Goal: Information Seeking & Learning: Learn about a topic

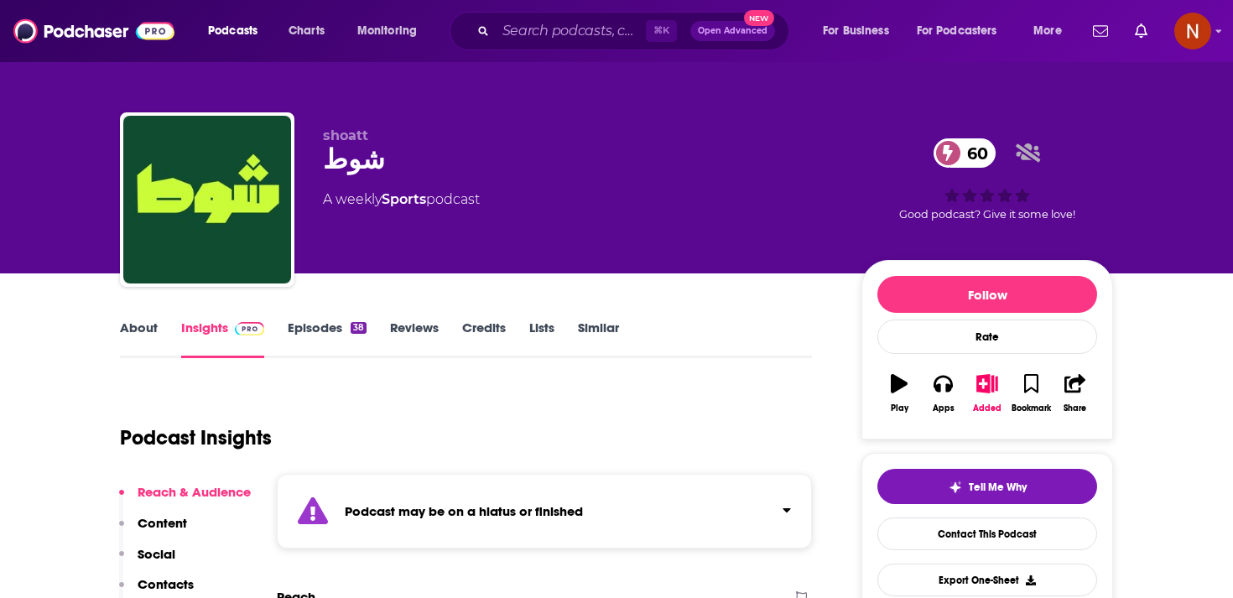
drag, startPoint x: 497, startPoint y: 199, endPoint x: 320, endPoint y: 132, distance: 189.2
click at [320, 132] on div "shoatt شوط 60 A weekly Sports podcast 60 Good podcast? Give it some love!" at bounding box center [616, 202] width 993 height 181
drag, startPoint x: 321, startPoint y: 132, endPoint x: 531, endPoint y: 210, distance: 224.0
click at [532, 211] on div "shoatt شوط 60 A weekly Sports podcast 60 Good podcast? Give it some love!" at bounding box center [616, 202] width 993 height 181
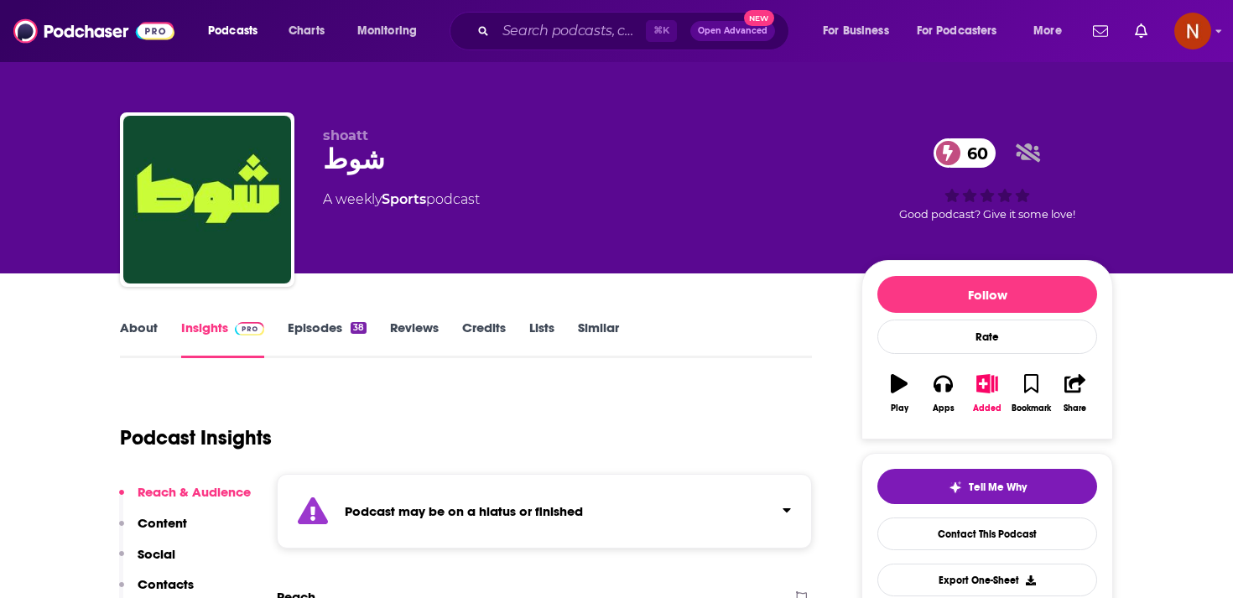
click at [531, 210] on div "A weekly Sports podcast" at bounding box center [579, 200] width 512 height 20
drag, startPoint x: 531, startPoint y: 210, endPoint x: 316, endPoint y: 123, distance: 231.7
click at [316, 123] on div "shoatt شوط 60 A weekly Sports podcast 60 Good podcast? Give it some love!" at bounding box center [616, 202] width 993 height 181
click at [316, 124] on div "shoatt شوط 60 A weekly Sports podcast 60 Good podcast? Give it some love!" at bounding box center [616, 202] width 993 height 181
click at [317, 124] on div "shoatt شوط 60 A weekly Sports podcast 60 Good podcast? Give it some love!" at bounding box center [616, 202] width 993 height 181
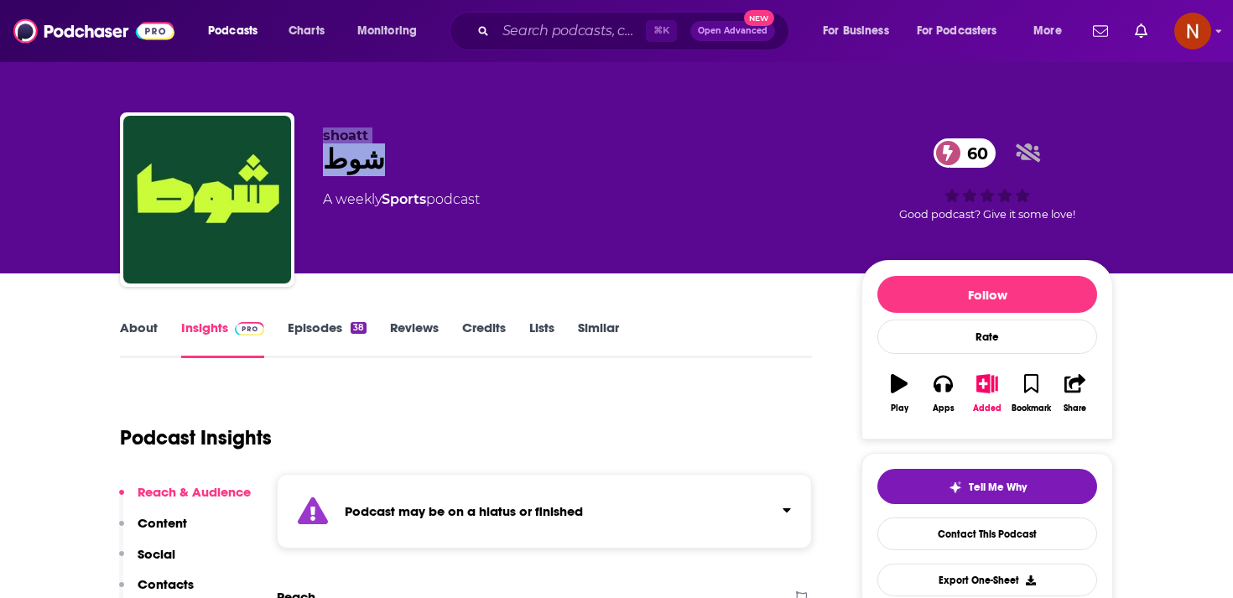
drag, startPoint x: 317, startPoint y: 124, endPoint x: 558, endPoint y: 232, distance: 263.9
click at [558, 234] on div "shoatt شوط 60 A weekly Sports podcast 60 Good podcast? Give it some love!" at bounding box center [616, 202] width 993 height 181
click at [558, 232] on div "shoatt شوط 60 A weekly Sports podcast" at bounding box center [579, 194] width 512 height 134
drag, startPoint x: 558, startPoint y: 232, endPoint x: 314, endPoint y: 116, distance: 270.5
click at [314, 116] on div "shoatt شوط 60 A weekly Sports podcast 60 Good podcast? Give it some love!" at bounding box center [616, 202] width 993 height 181
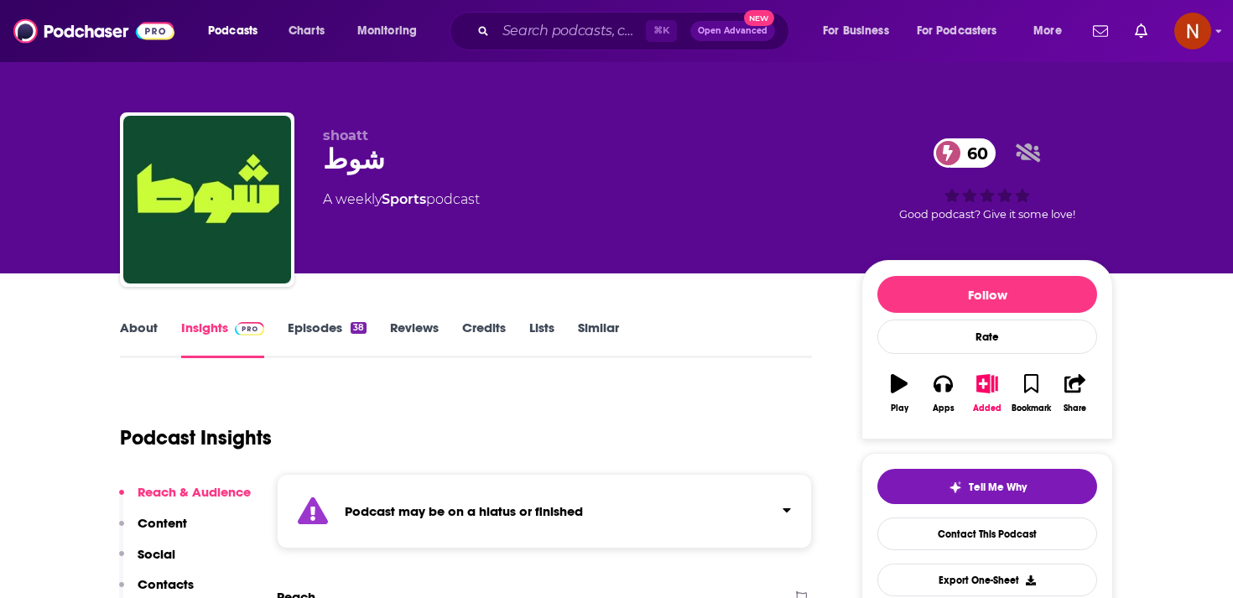
click at [319, 124] on div "shoatt شوط 60 A weekly Sports podcast 60 Good podcast? Give it some love!" at bounding box center [616, 202] width 993 height 181
drag, startPoint x: 319, startPoint y: 124, endPoint x: 549, endPoint y: 221, distance: 250.3
click at [549, 222] on div "shoatt شوط 60 A weekly Sports podcast 60 Good podcast? Give it some love!" at bounding box center [616, 202] width 993 height 181
click at [549, 221] on div "shoatt شوط 60 A weekly Sports podcast" at bounding box center [579, 194] width 512 height 134
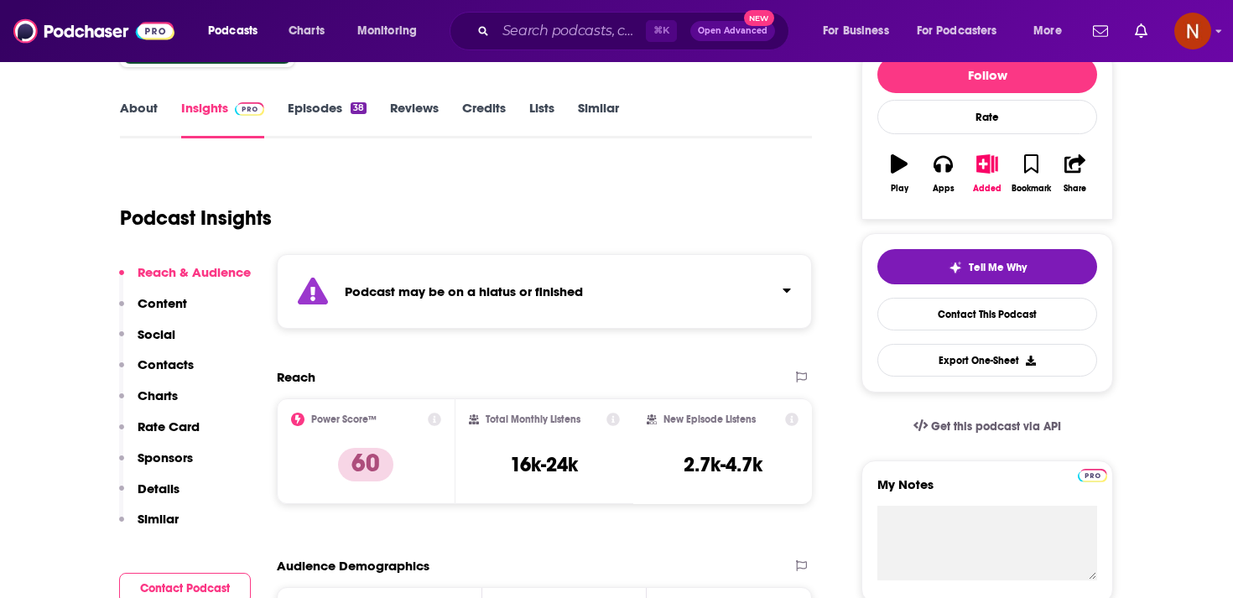
scroll to position [226, 0]
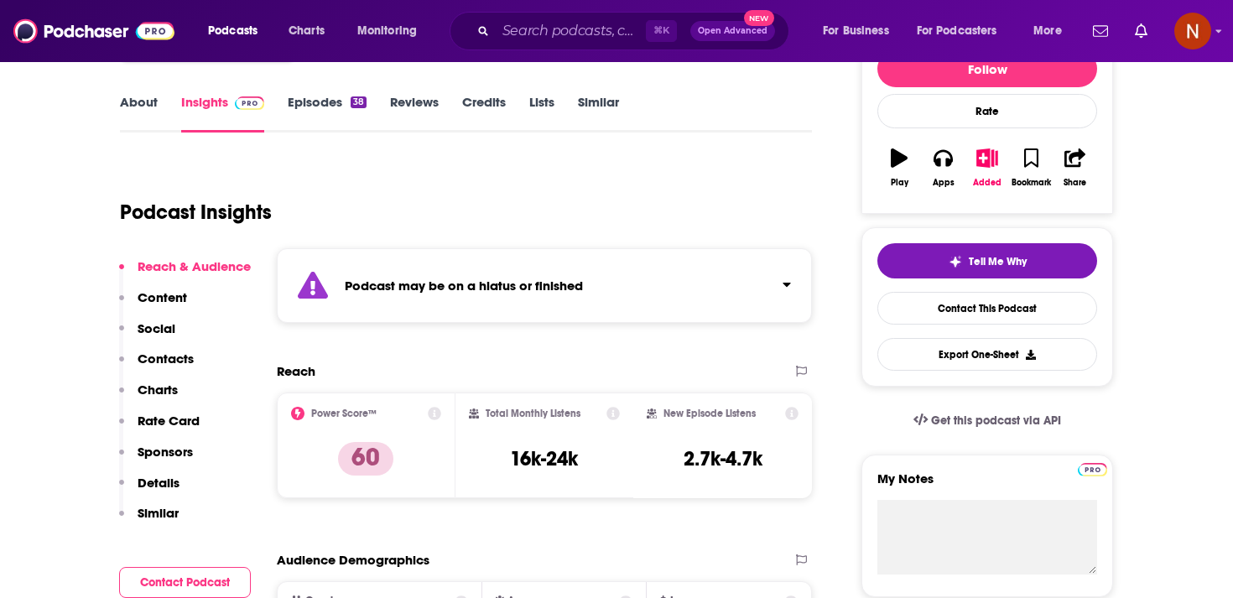
click at [554, 278] on strong "Podcast may be on a hiatus or finished" at bounding box center [464, 286] width 238 height 16
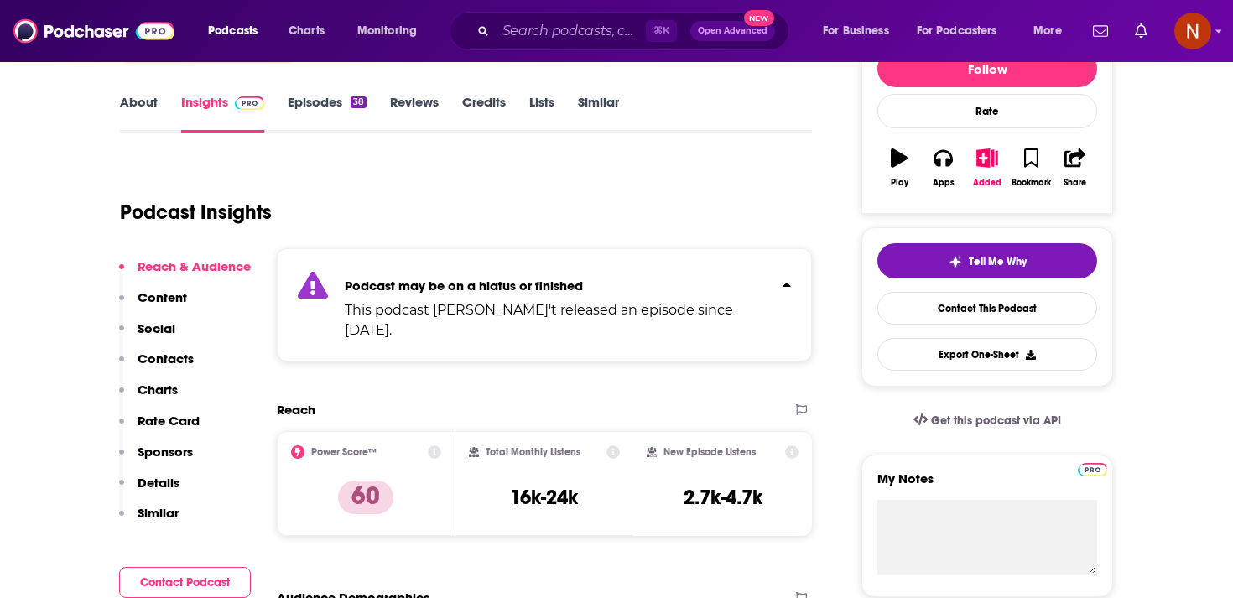
click at [570, 294] on div "Podcast may be on a hiatus or finished This podcast hasn't released an episode …" at bounding box center [557, 304] width 424 height 71
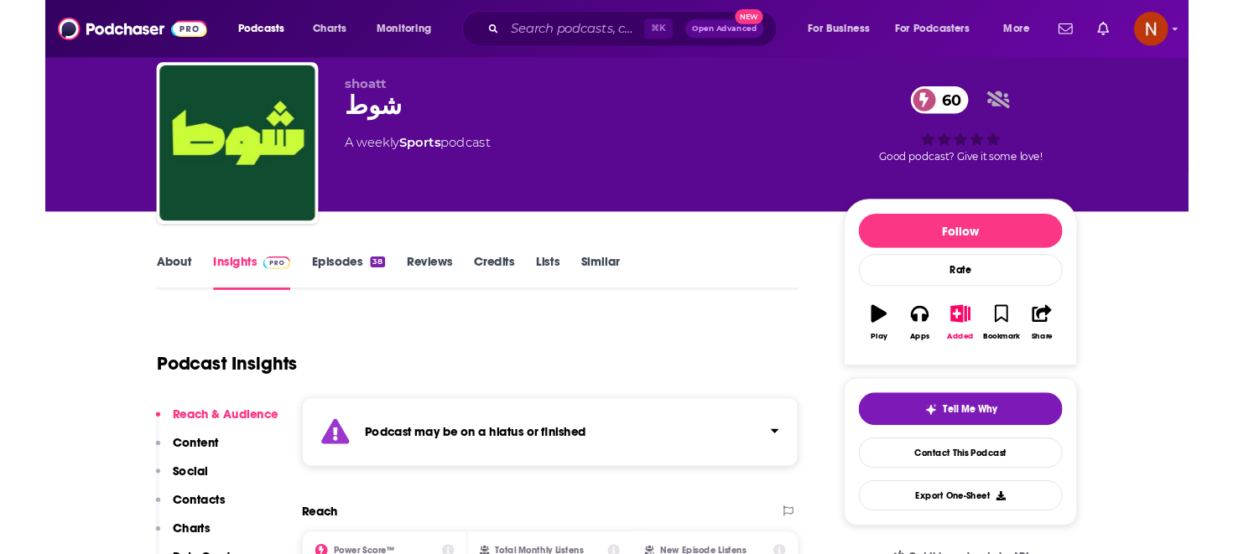
scroll to position [44, 0]
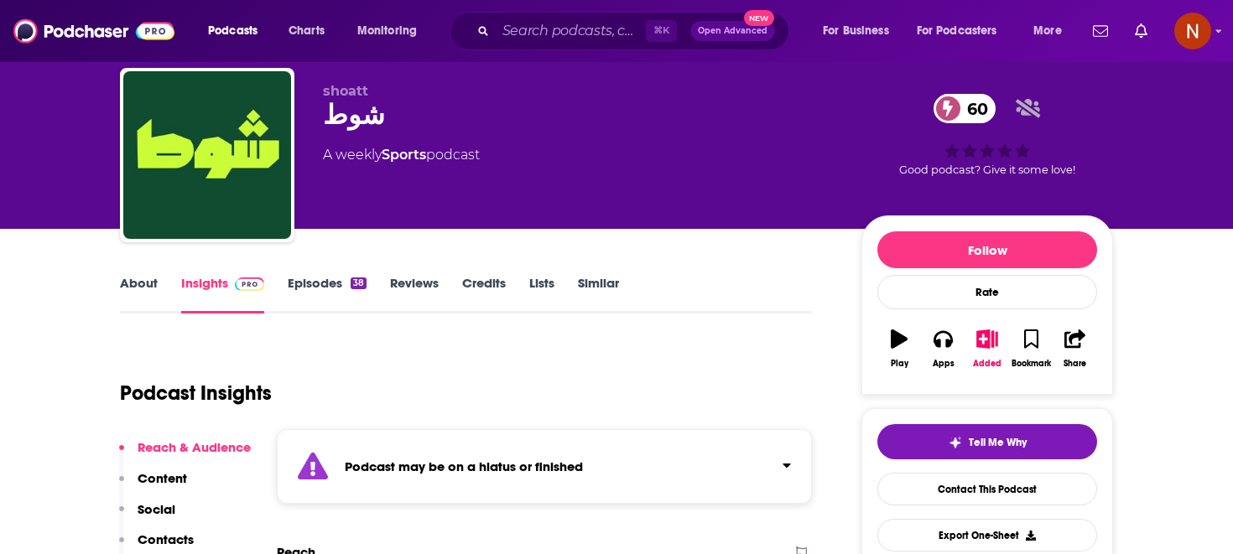
click at [351, 120] on div "شوط 60" at bounding box center [579, 115] width 512 height 33
copy div "شوط 60"
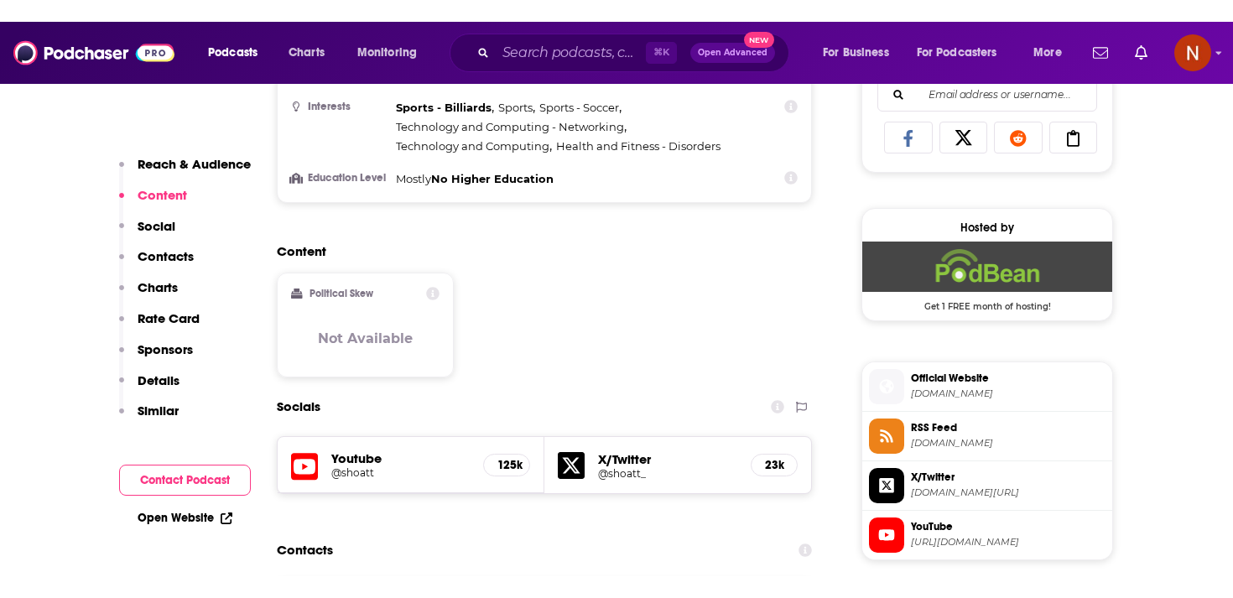
scroll to position [1104, 0]
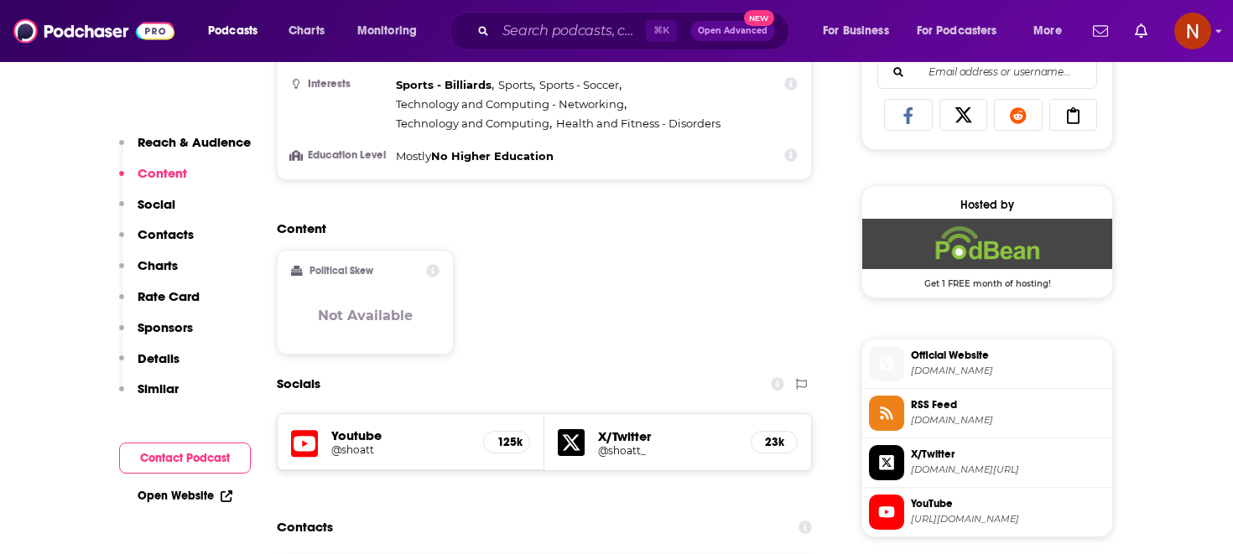
click at [967, 429] on span "RSS Feed feed.podbean.com" at bounding box center [1004, 413] width 201 height 34
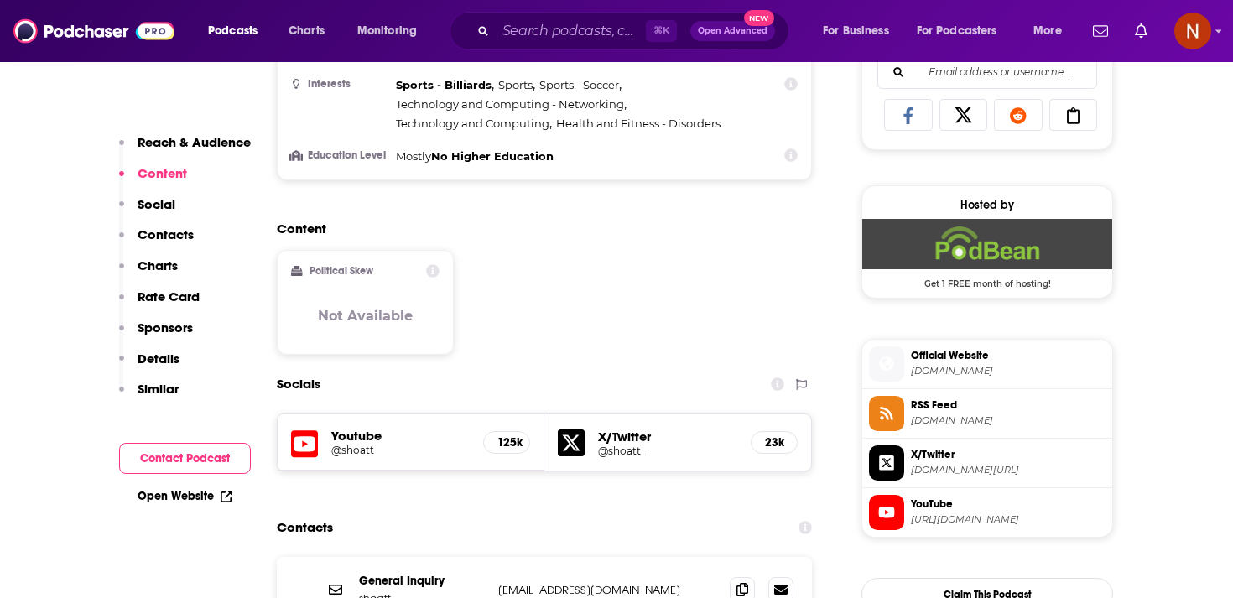
click at [933, 416] on span "RSS Feed feed.podbean.com" at bounding box center [1004, 413] width 201 height 34
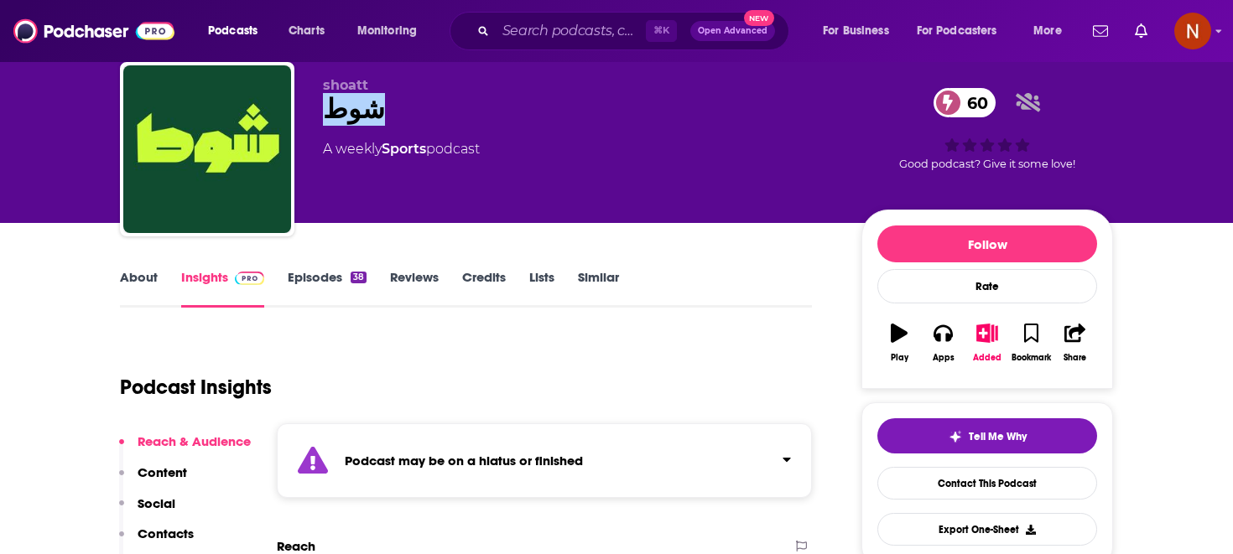
scroll to position [51, 0]
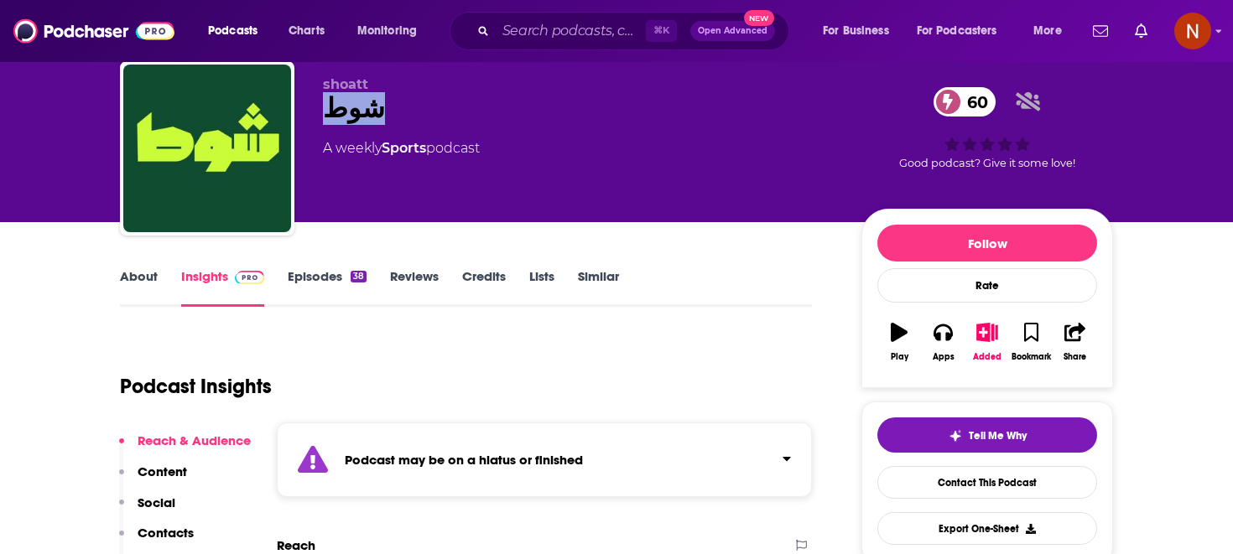
click at [342, 281] on link "Episodes 38" at bounding box center [327, 287] width 79 height 39
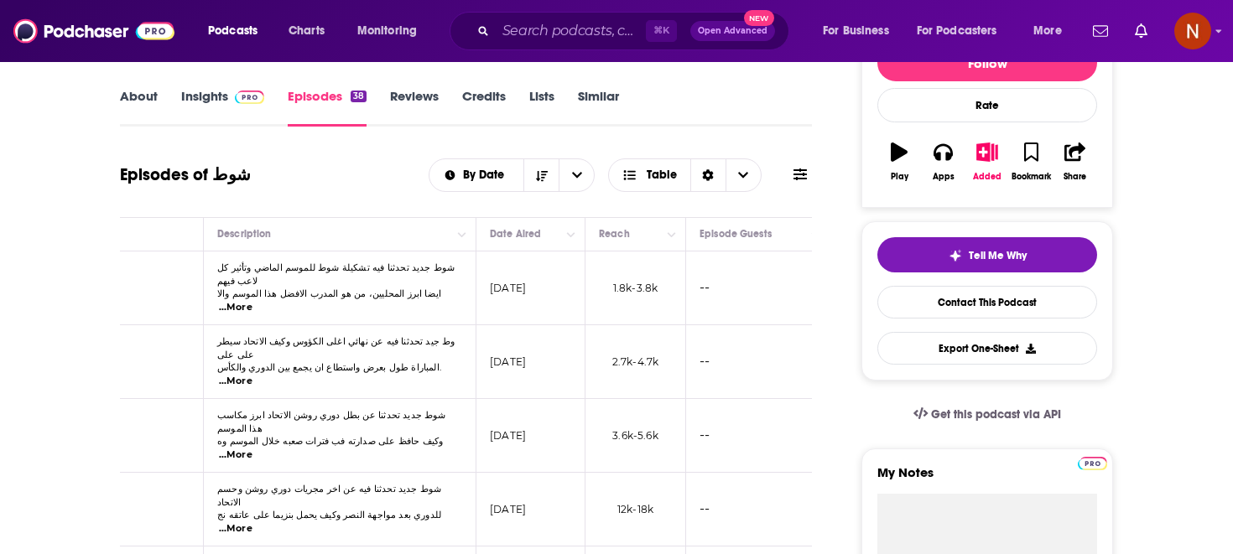
scroll to position [0, 255]
drag, startPoint x: 486, startPoint y: 279, endPoint x: 554, endPoint y: 289, distance: 68.7
click at [555, 289] on td "June 3, 2025" at bounding box center [527, 289] width 109 height 74
click at [550, 206] on div "Episodes of شوط By Date Table" at bounding box center [466, 185] width 692 height 65
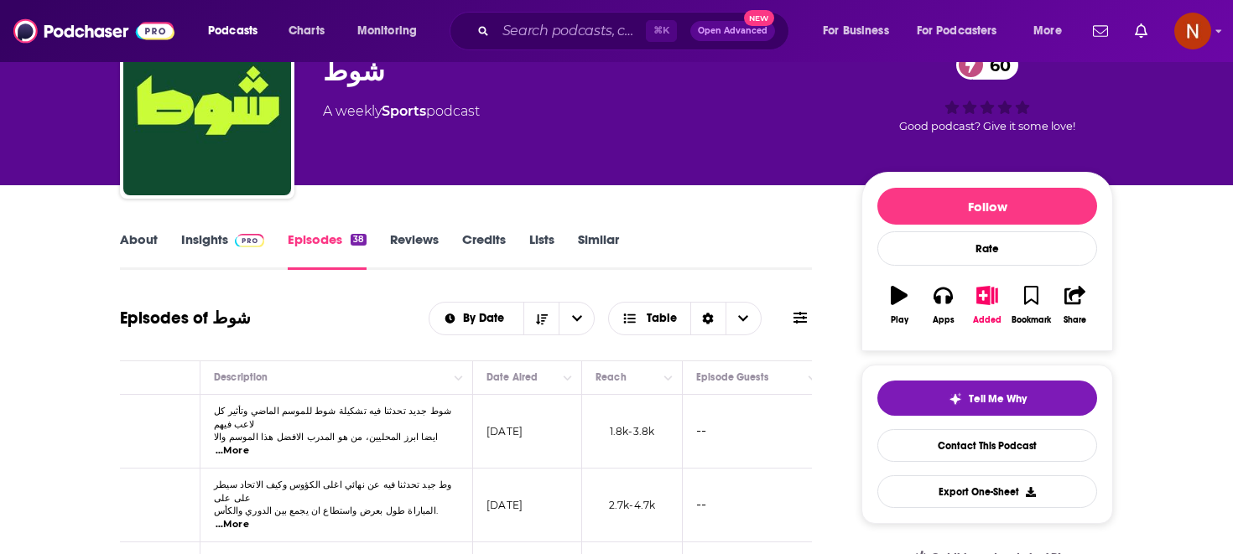
scroll to position [0, 0]
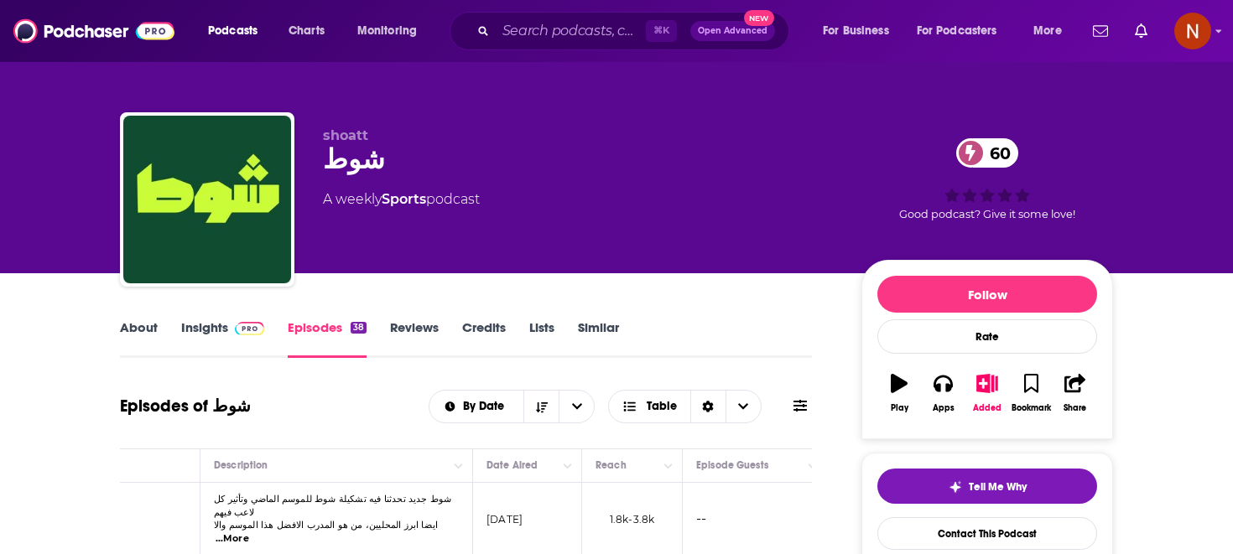
click at [232, 331] on span at bounding box center [246, 328] width 36 height 16
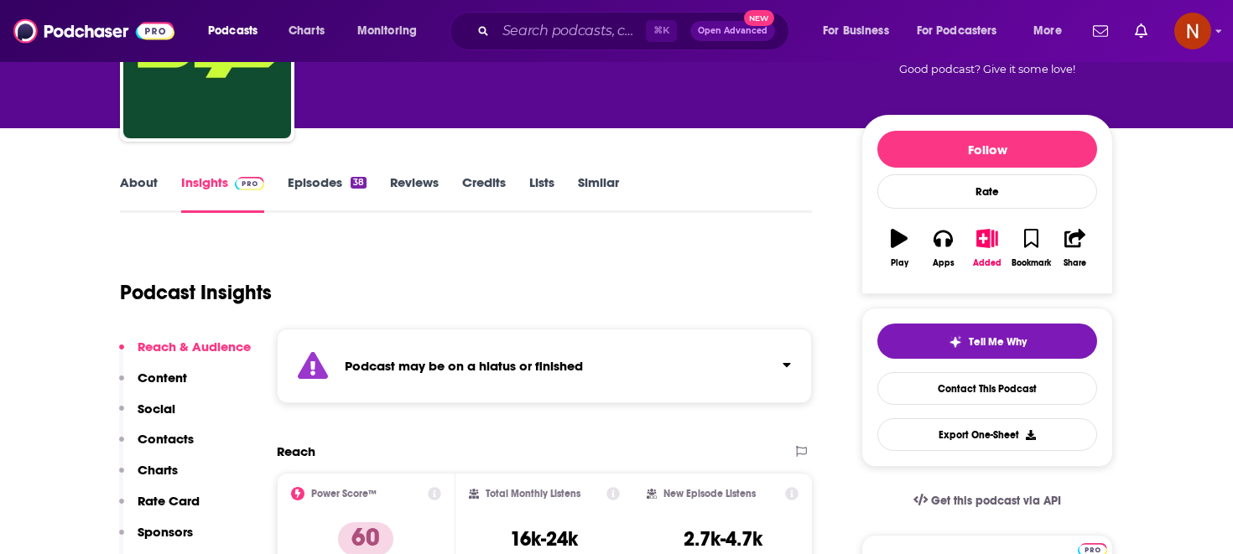
scroll to position [230, 0]
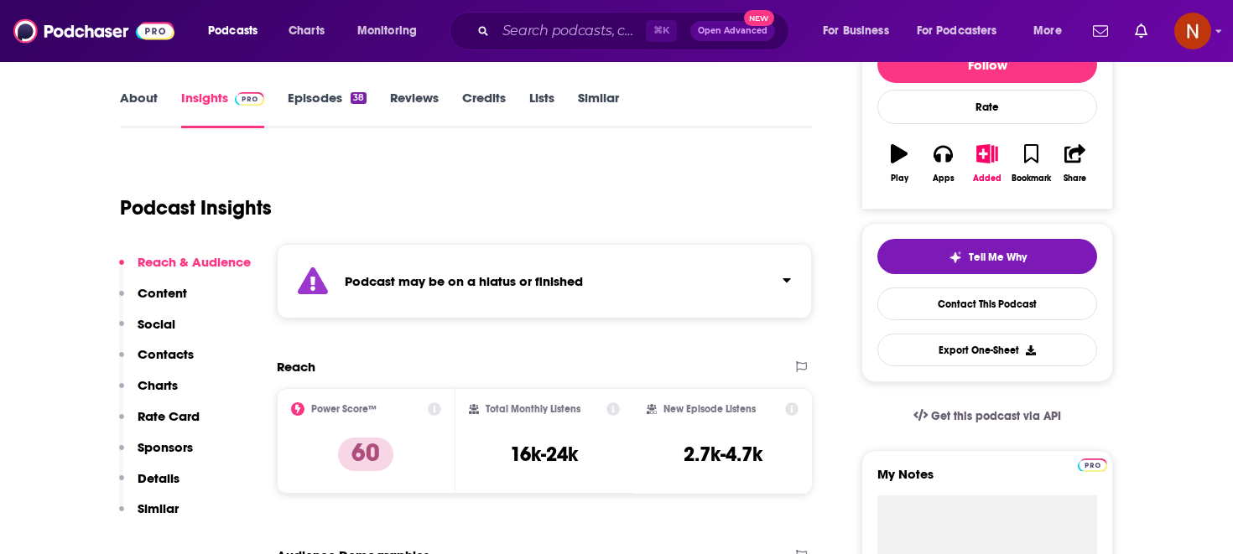
click at [152, 387] on p "Charts" at bounding box center [158, 385] width 40 height 16
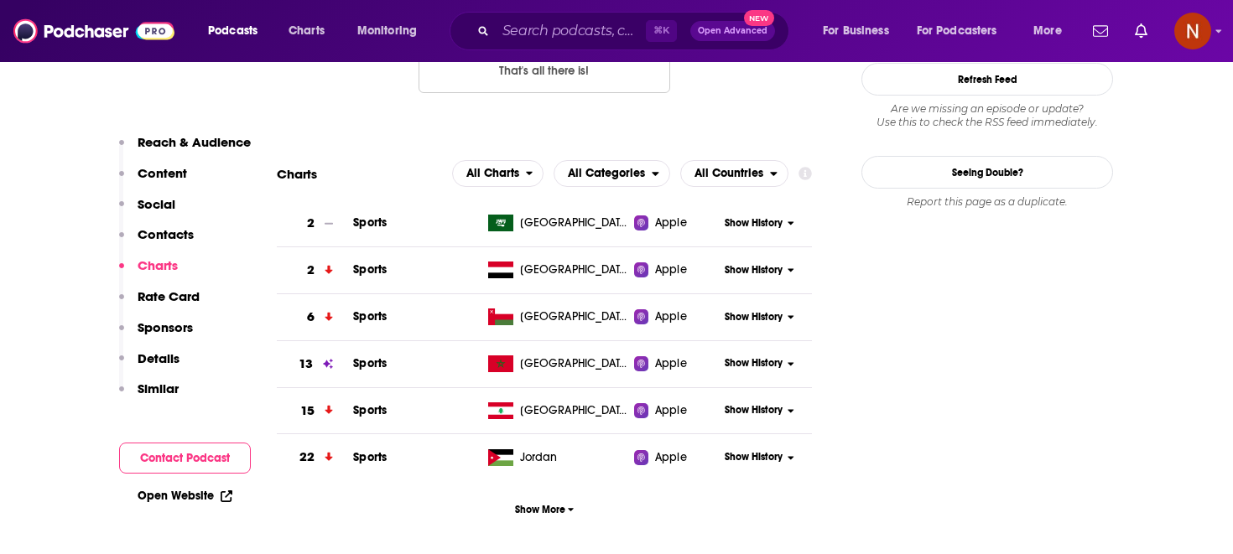
scroll to position [1715, 0]
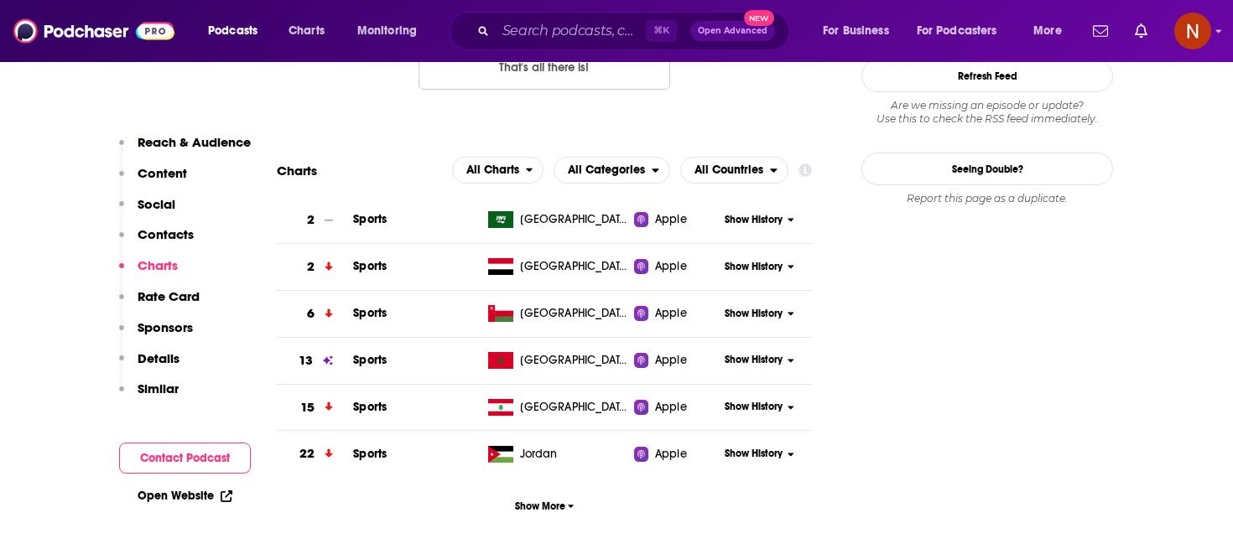
click at [756, 213] on span "Show History" at bounding box center [754, 220] width 58 height 14
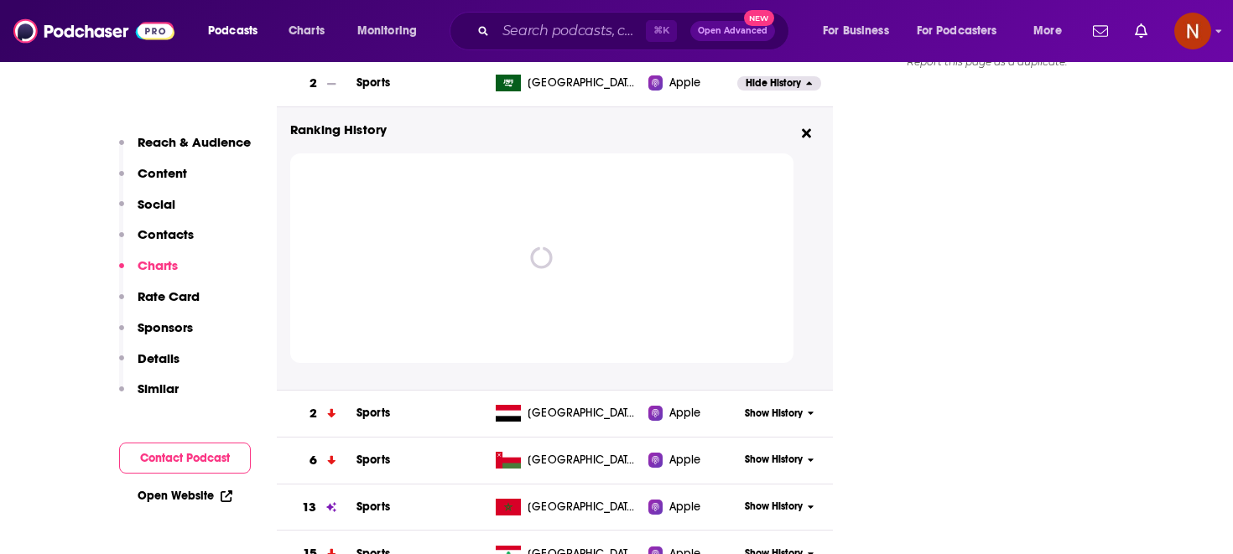
scroll to position [1791, 0]
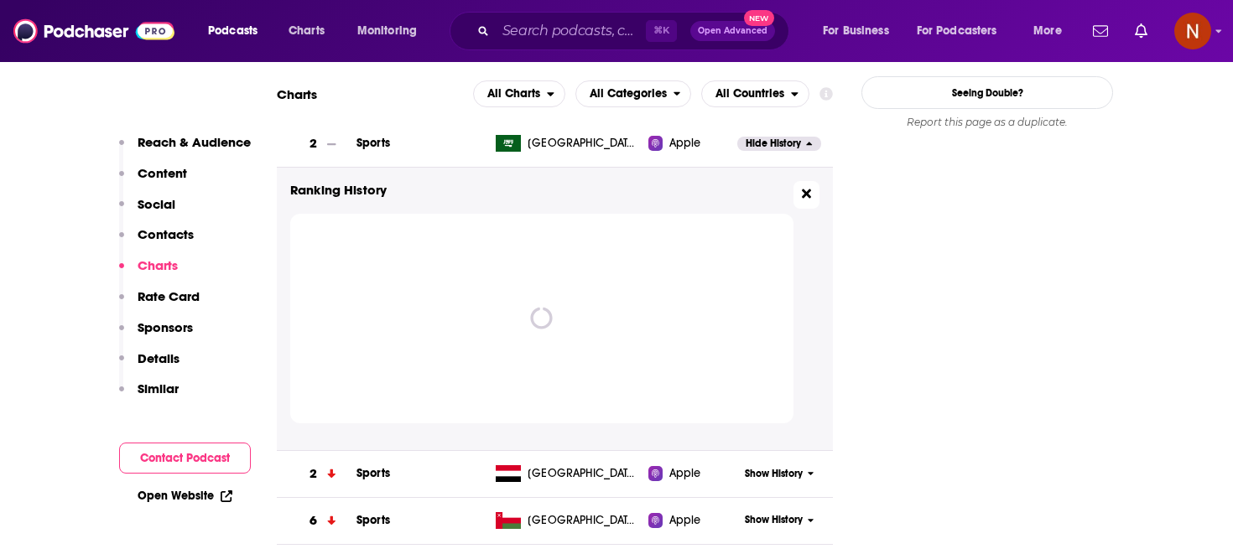
click at [799, 181] on button at bounding box center [806, 195] width 26 height 28
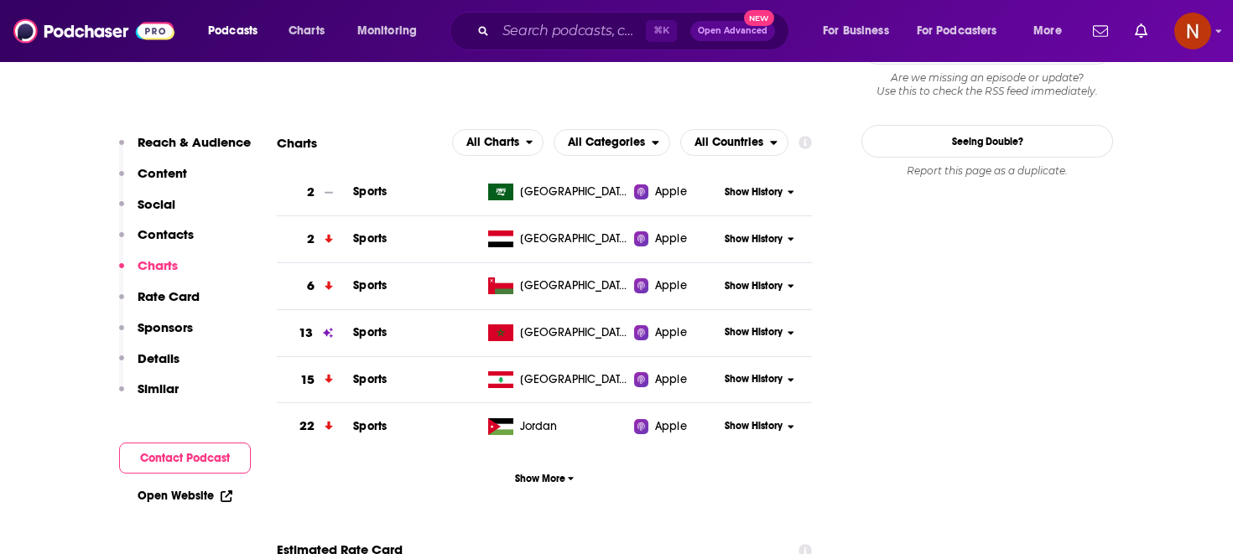
scroll to position [1712, 0]
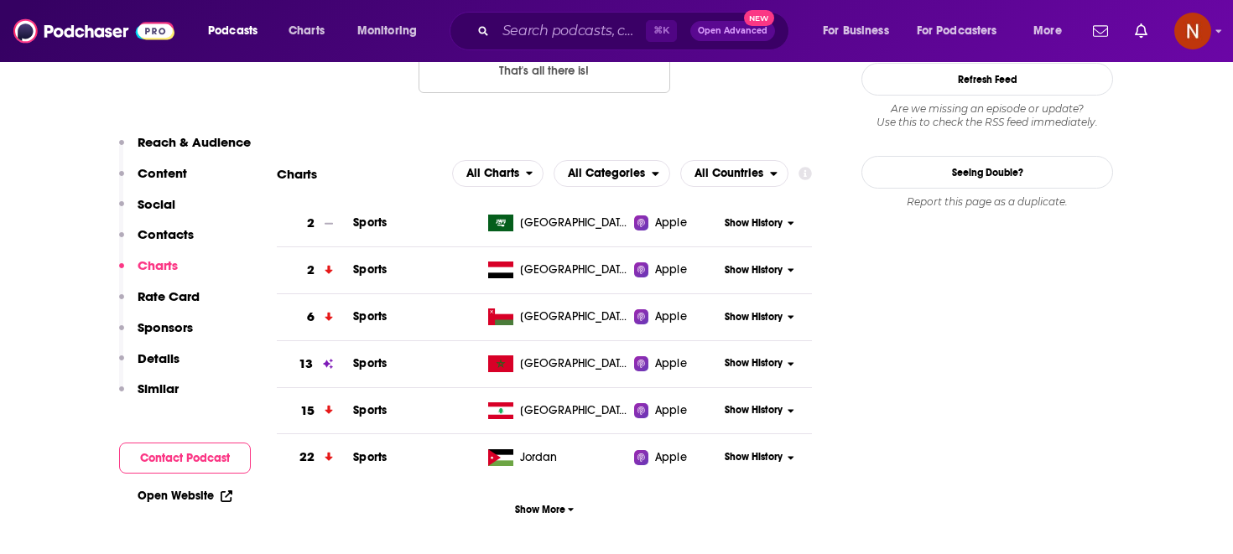
click at [517, 450] on div "Jordan" at bounding box center [523, 458] width 70 height 17
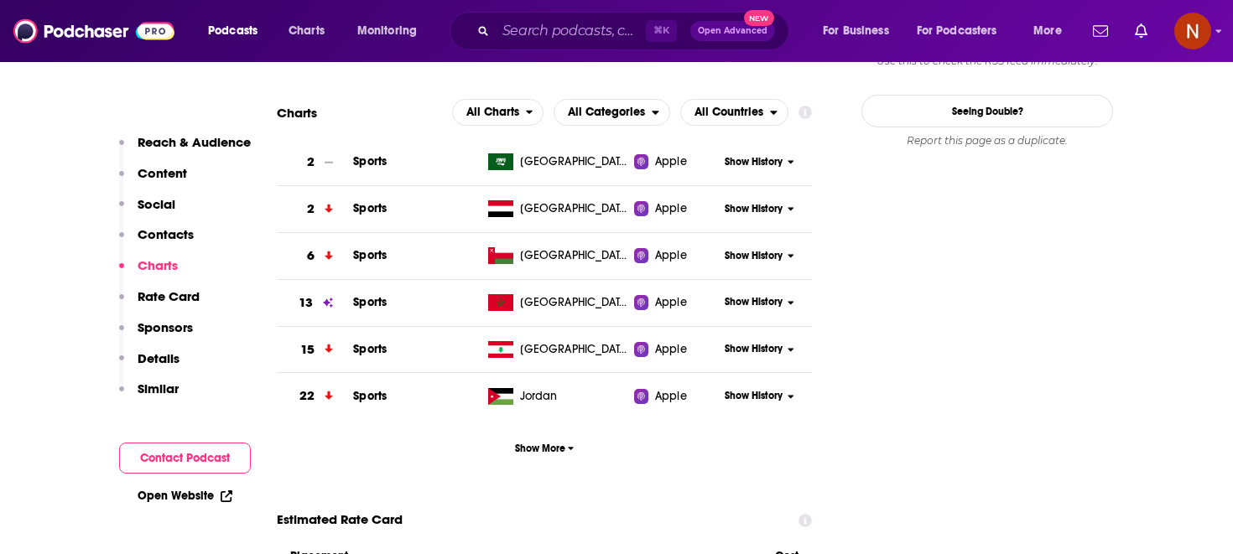
scroll to position [1879, 0]
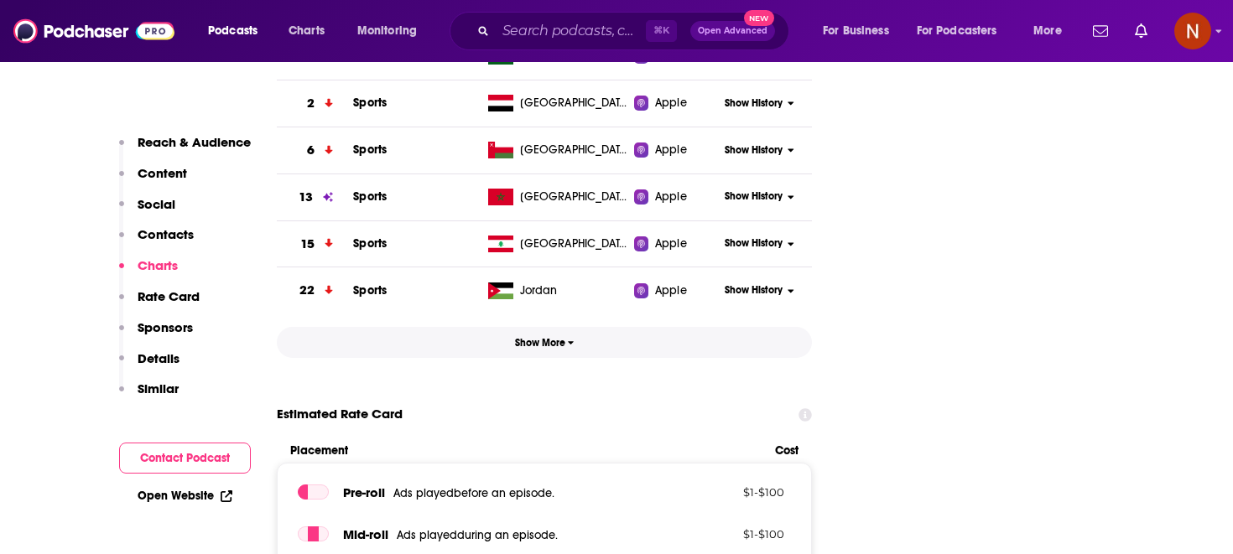
click at [558, 327] on button "Show More" at bounding box center [544, 342] width 535 height 31
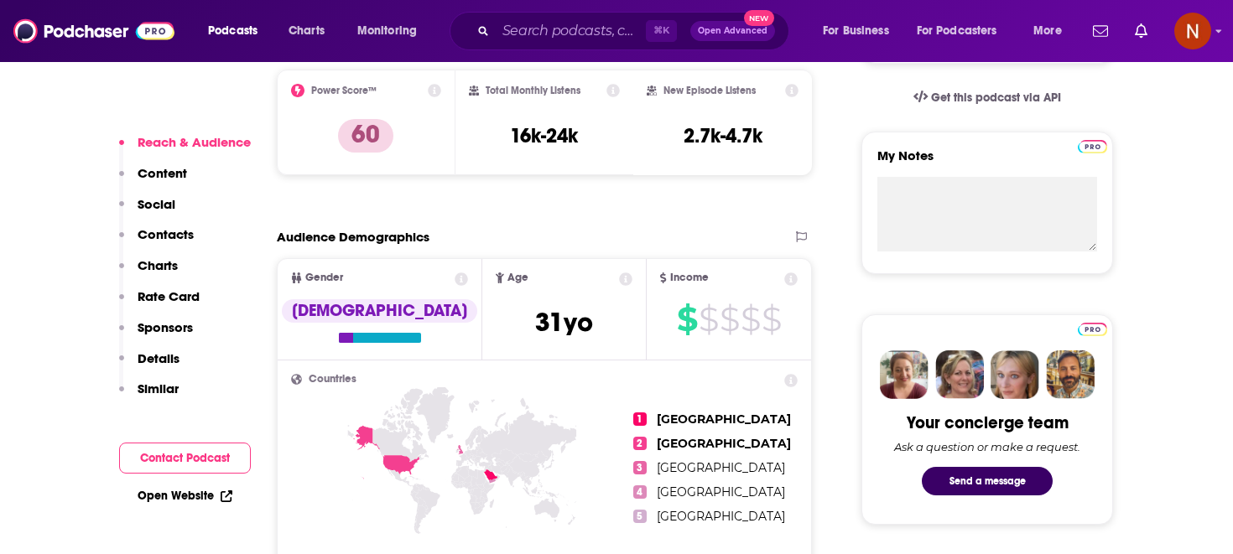
scroll to position [529, 0]
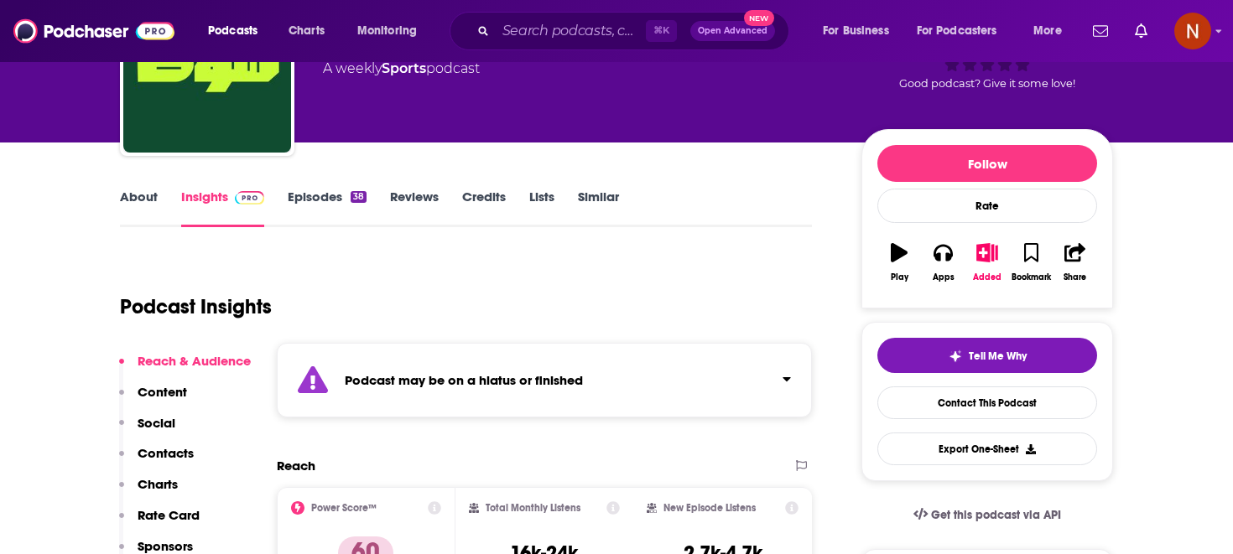
scroll to position [0, 0]
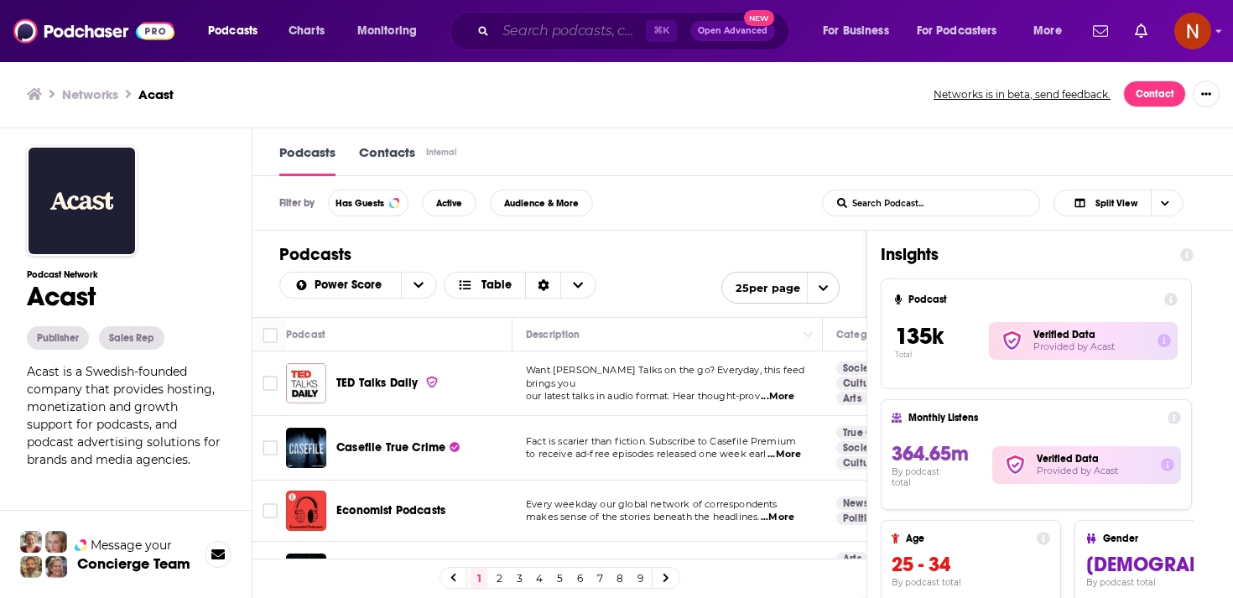
click at [524, 30] on input "Search podcasts, credits, & more..." at bounding box center [571, 31] width 150 height 27
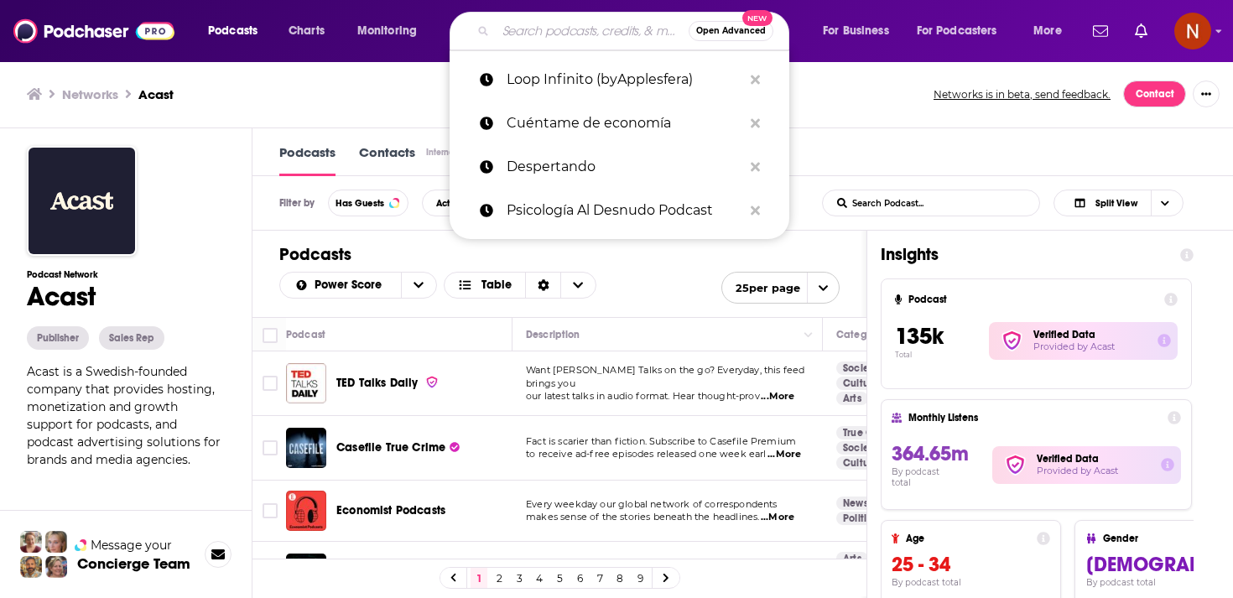
paste input "https://overcast.fm/forecast"
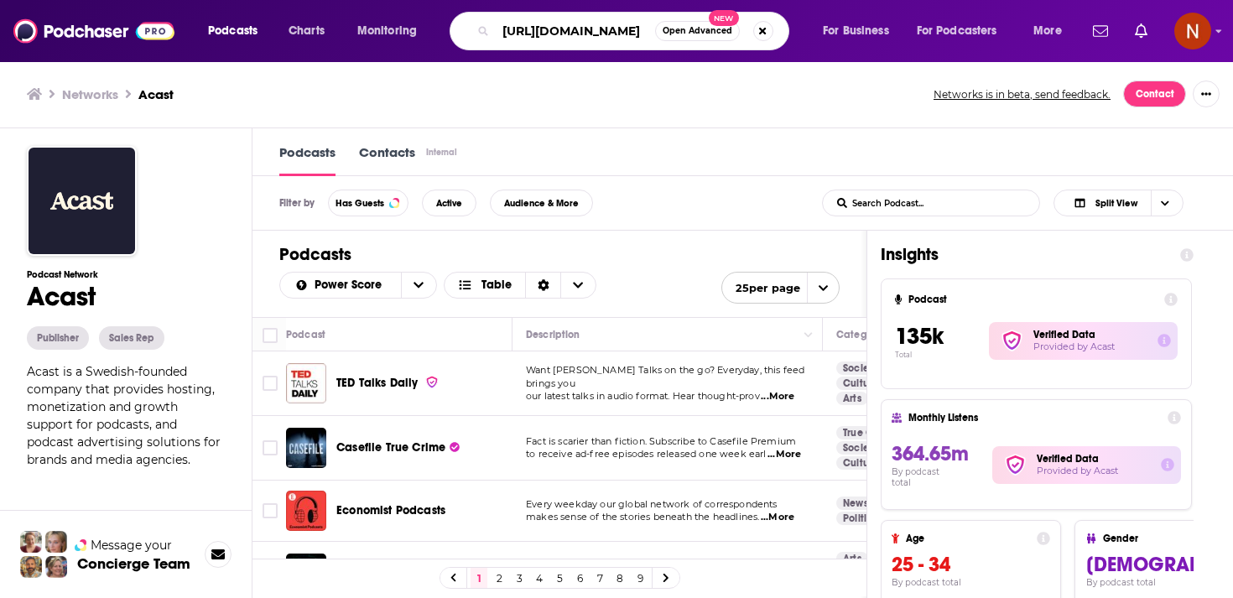
type input "https://overcast.fm/forecast"
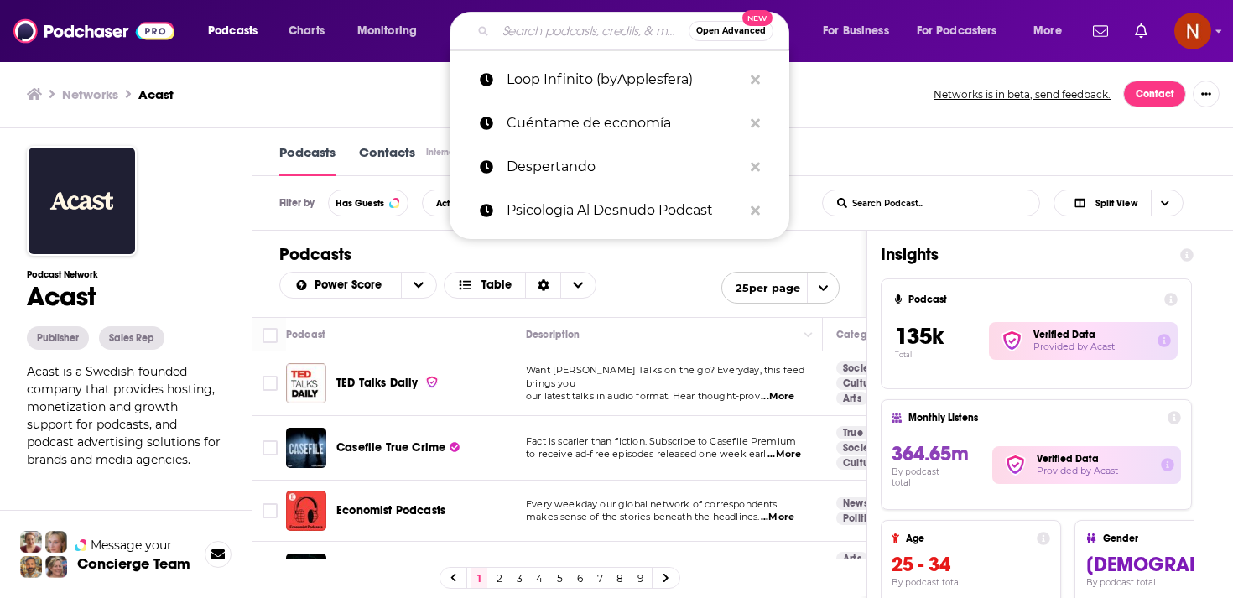
paste input "شوط"
type input "شوط"
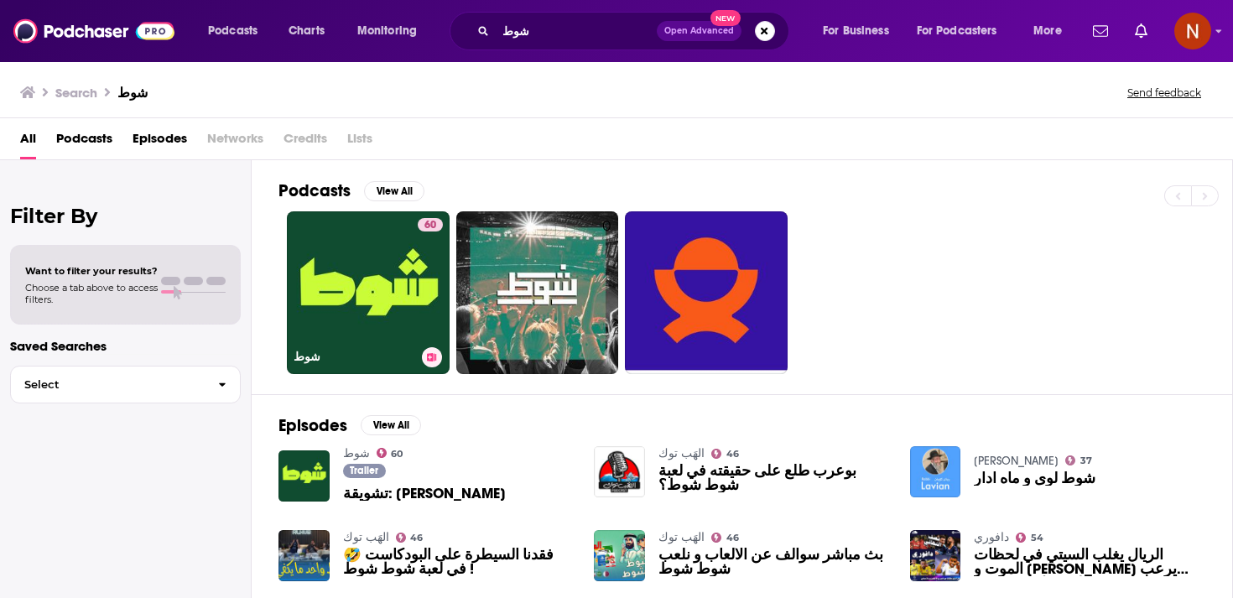
click at [379, 266] on link "60 شوط" at bounding box center [368, 292] width 163 height 163
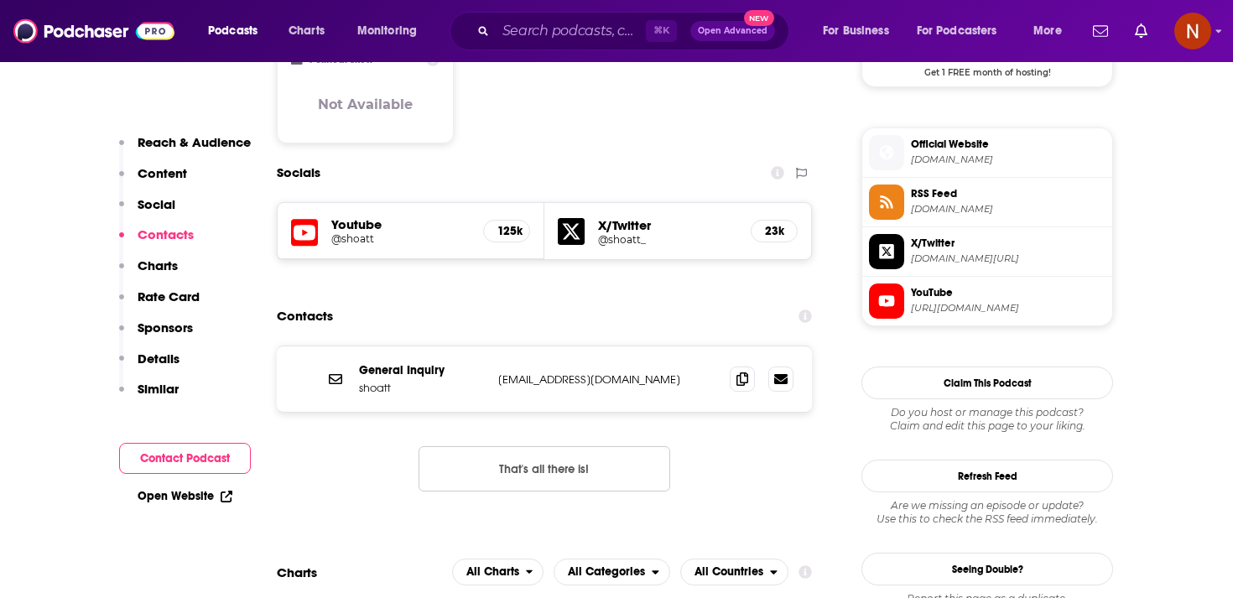
scroll to position [1343, 0]
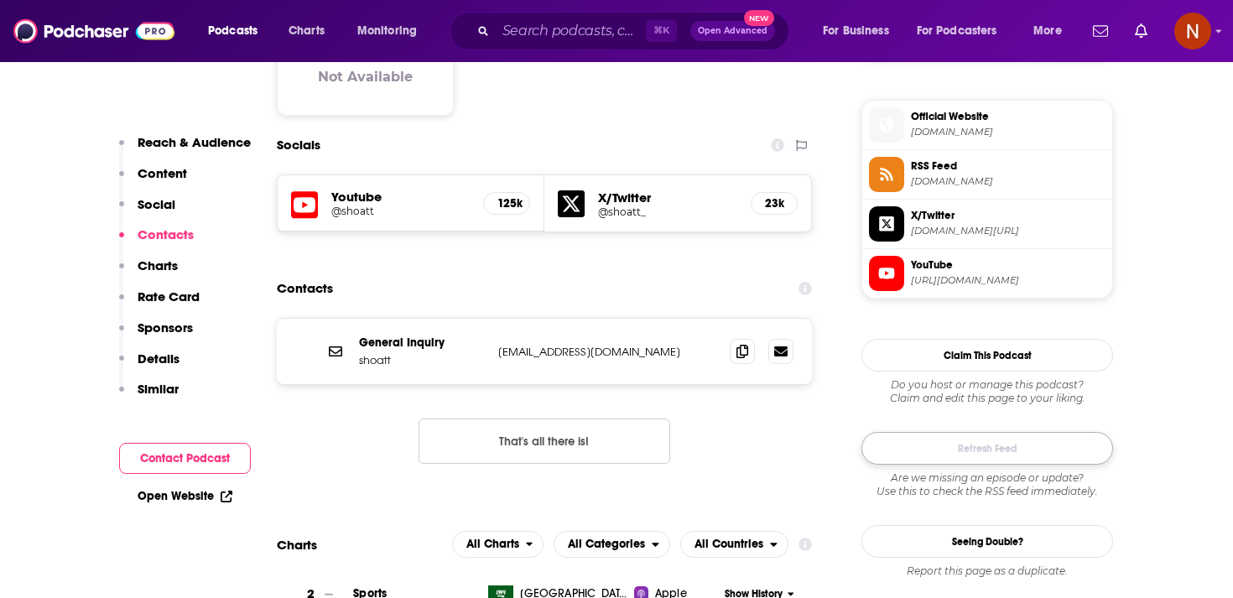
click at [969, 463] on button "Refresh Feed" at bounding box center [987, 448] width 252 height 33
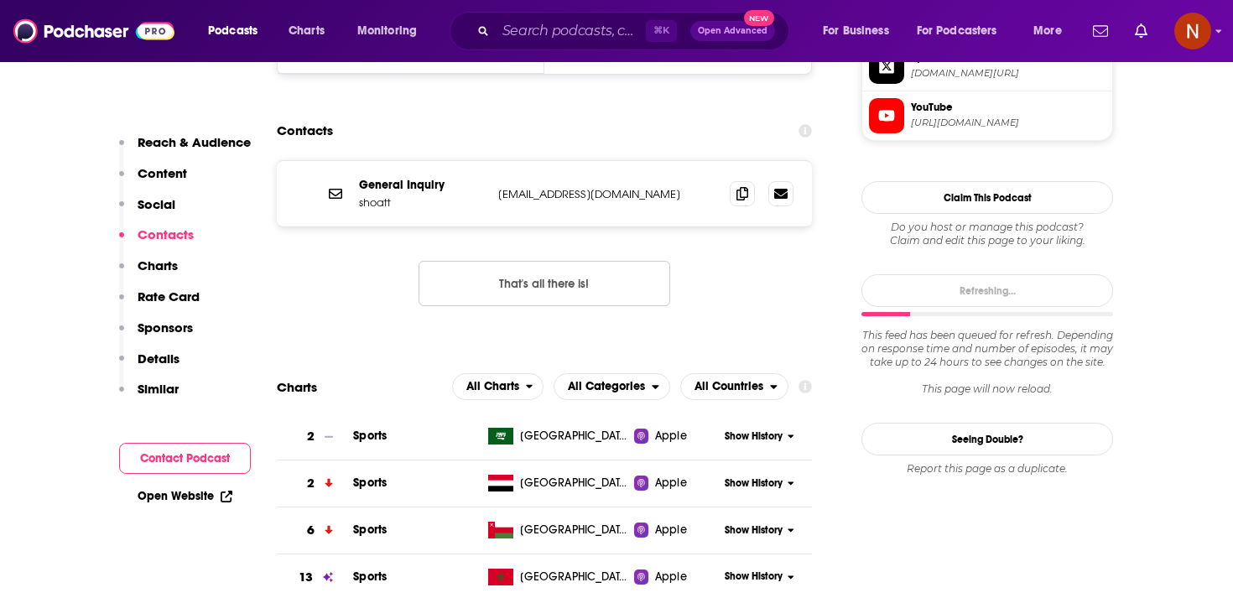
scroll to position [1519, 0]
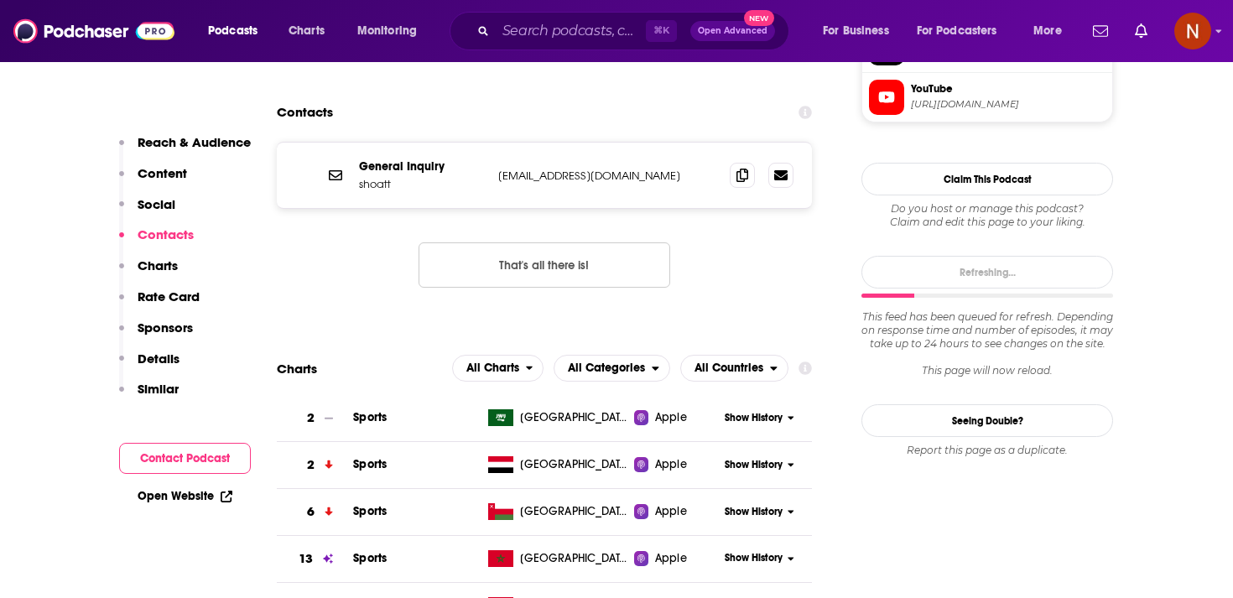
click at [775, 411] on span "Show History" at bounding box center [754, 418] width 58 height 14
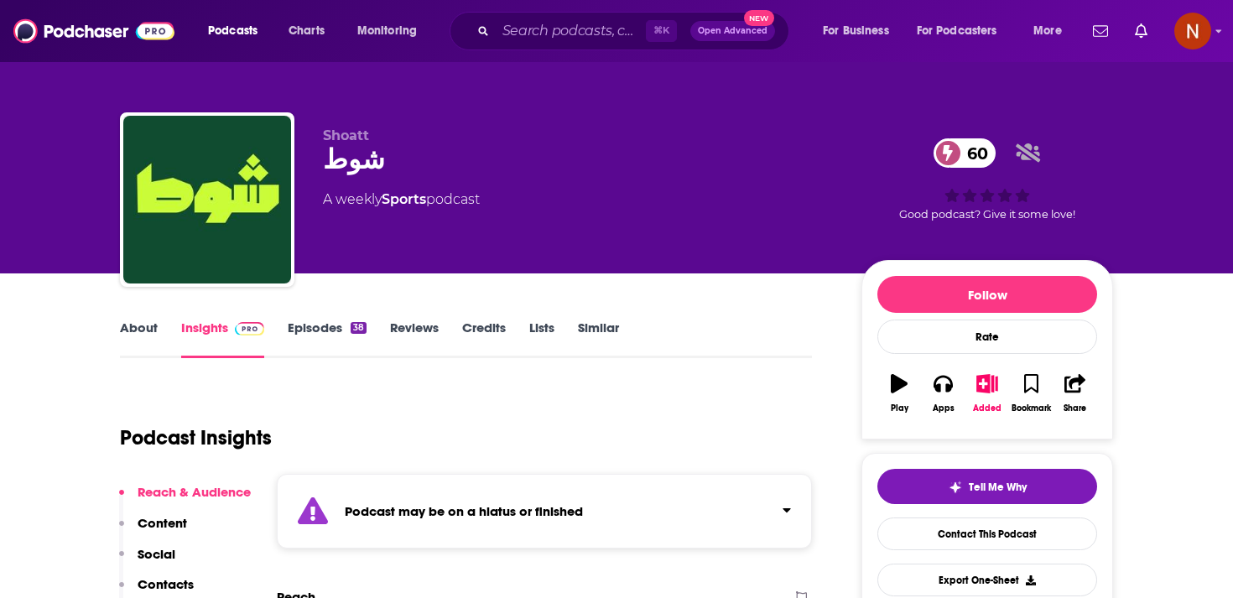
click at [837, 113] on div "Shoatt شوط 60 A weekly Sports podcast 60 Good podcast? Give it some love!" at bounding box center [616, 202] width 993 height 181
click at [513, 496] on div "Podcast may be on a hiatus or finished" at bounding box center [544, 511] width 535 height 75
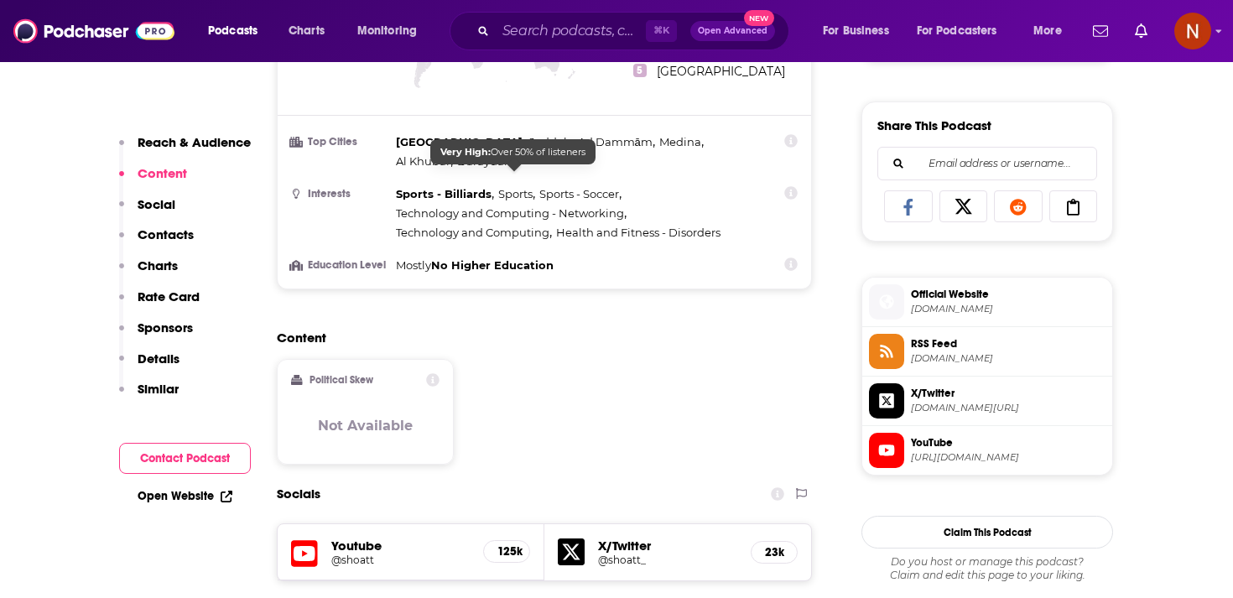
scroll to position [1194, 0]
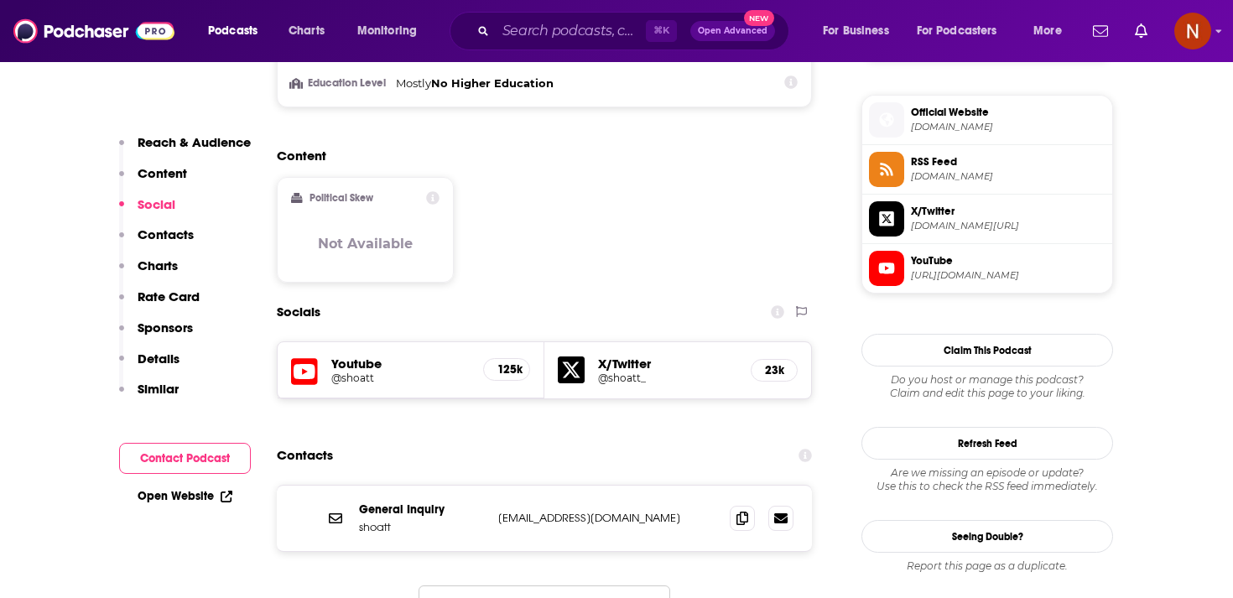
click at [980, 190] on li "RSS Feed [DOMAIN_NAME]" at bounding box center [987, 169] width 250 height 49
click at [977, 165] on span "RSS Feed" at bounding box center [1008, 161] width 195 height 15
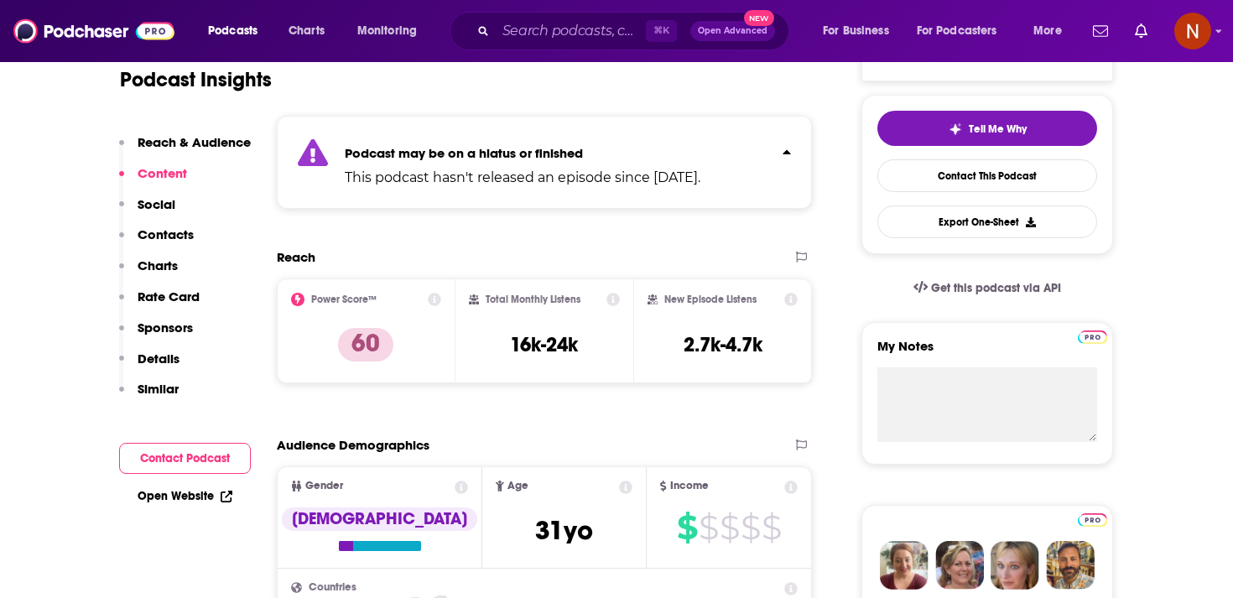
scroll to position [0, 0]
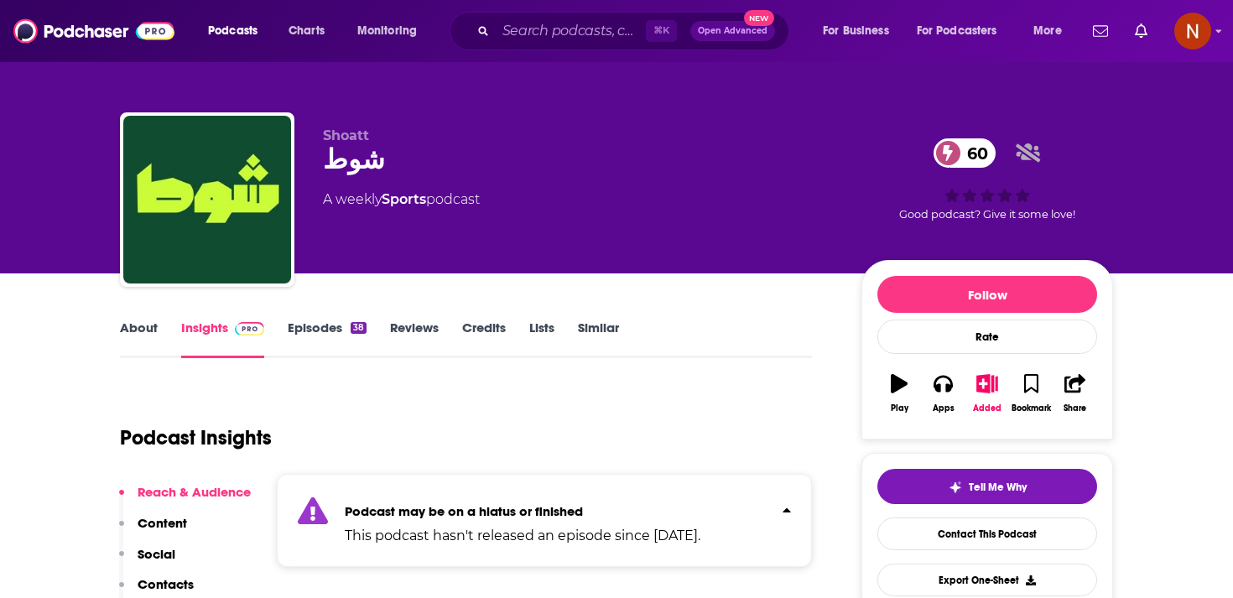
click at [140, 318] on div "About Insights Episodes 38 Reviews Credits Lists Similar" at bounding box center [466, 337] width 692 height 41
click at [156, 329] on link "About" at bounding box center [139, 339] width 38 height 39
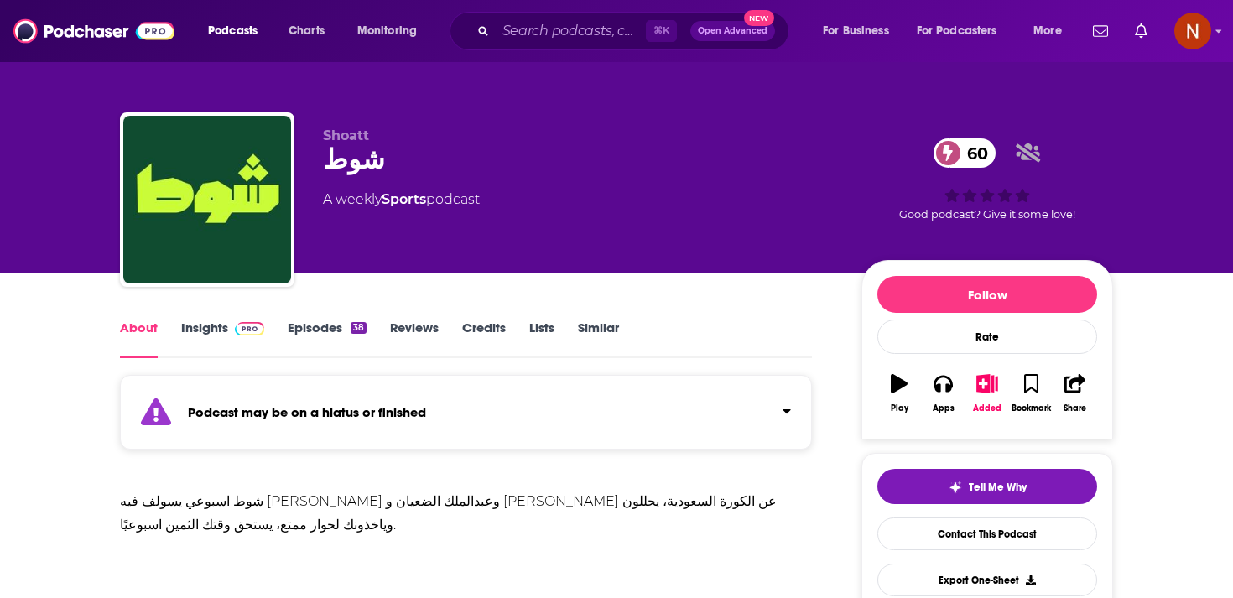
click at [570, 221] on div "Shoatt شوط 60 A weekly Sports podcast" at bounding box center [579, 194] width 512 height 134
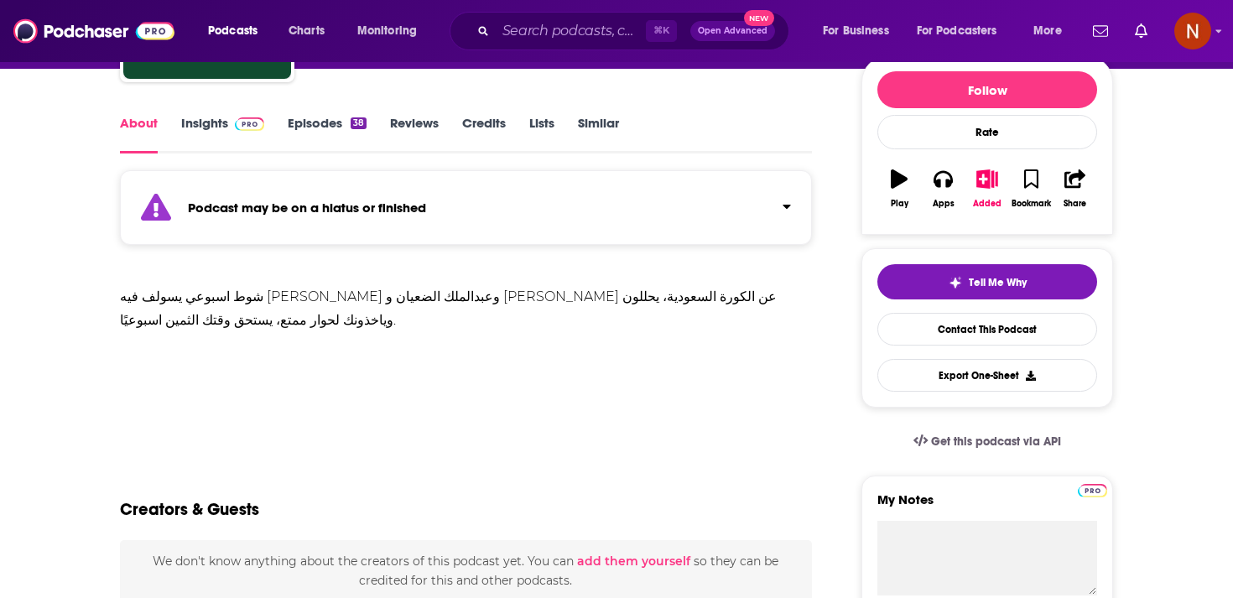
scroll to position [210, 0]
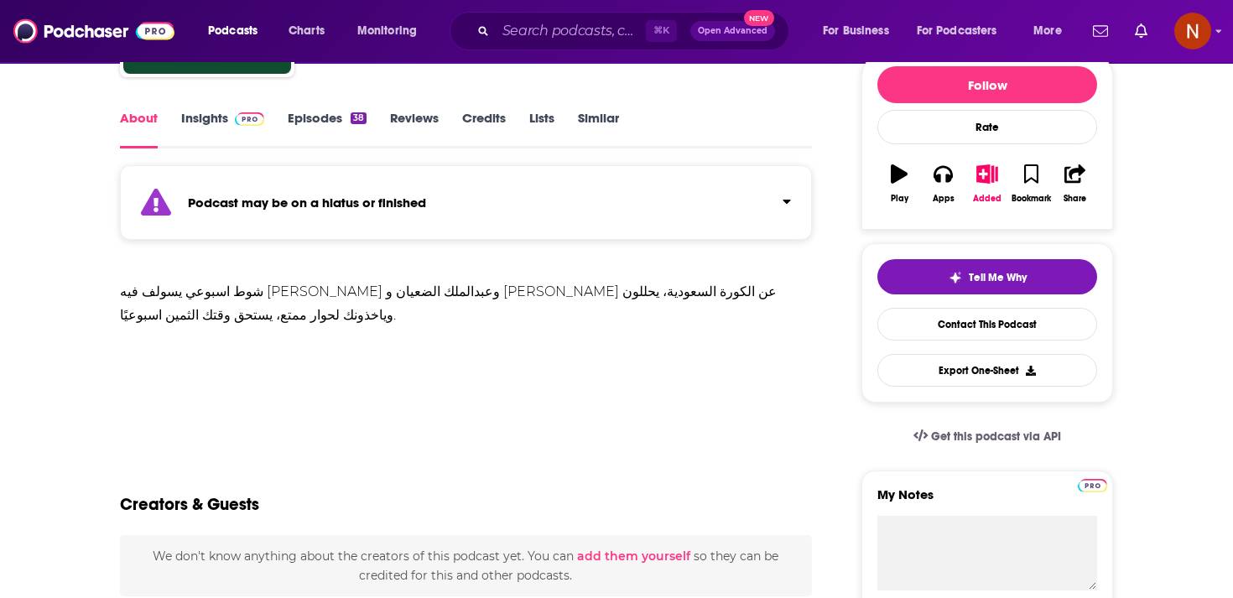
click at [570, 211] on div "Podcast may be on a hiatus or finished" at bounding box center [466, 202] width 692 height 75
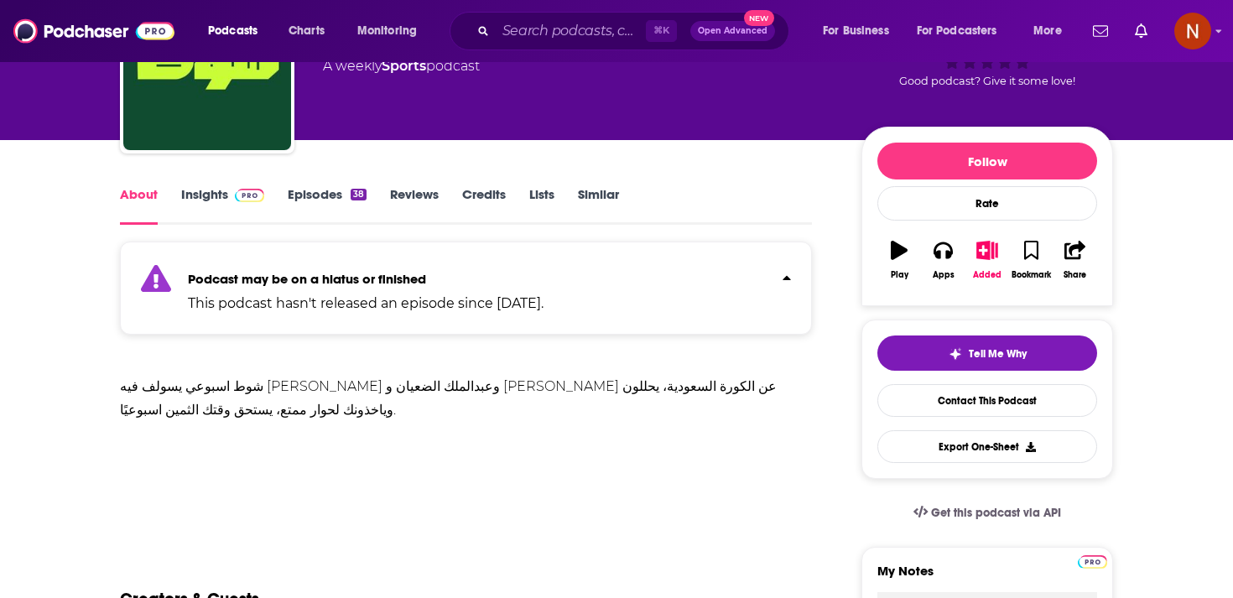
scroll to position [0, 0]
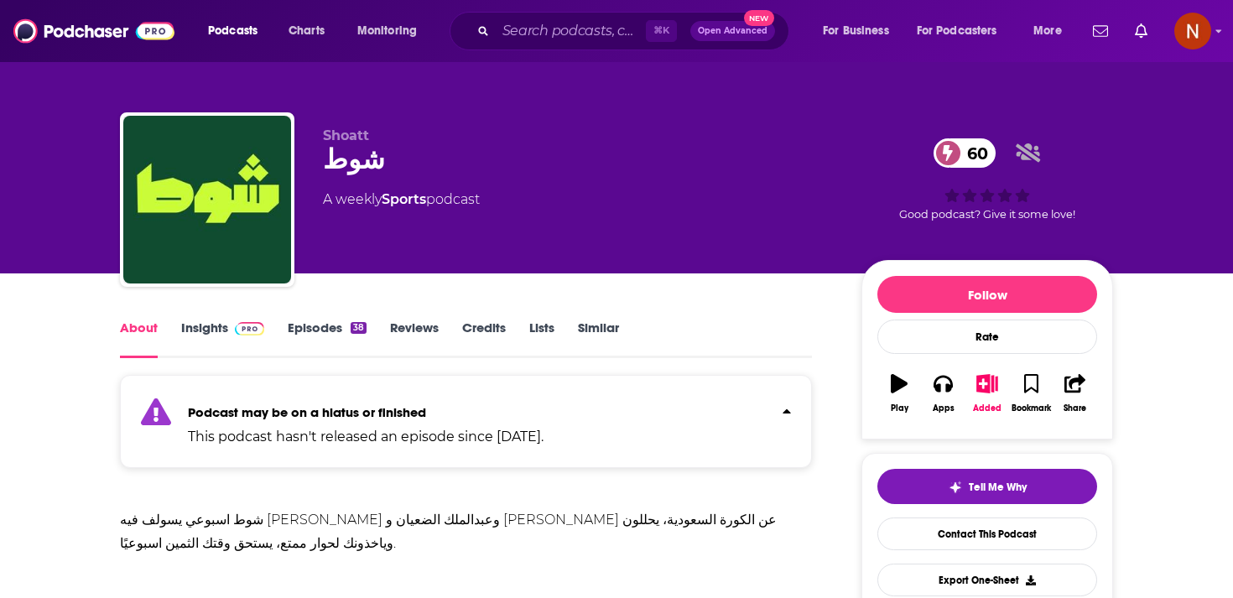
click at [349, 172] on div "شوط 60" at bounding box center [579, 159] width 512 height 33
copy div "شوط 60"
click at [516, 29] on input "Search podcasts, credits, & more..." at bounding box center [571, 31] width 150 height 27
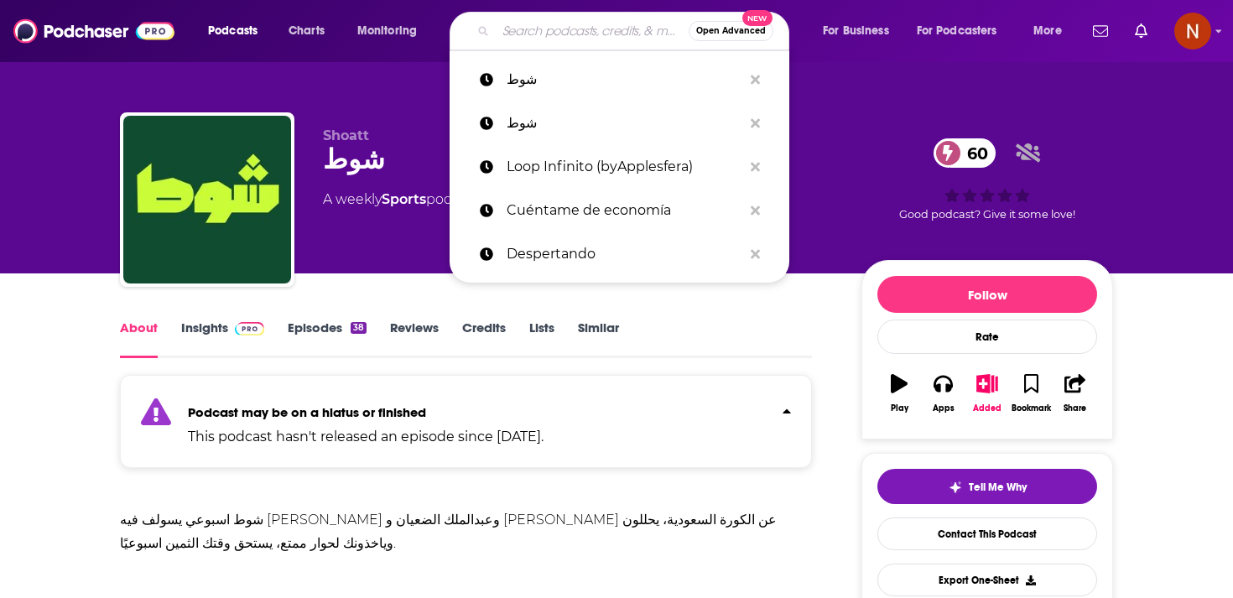
paste input "Estoicismo Filosofia"
type input "Estoicismo Filosofia"
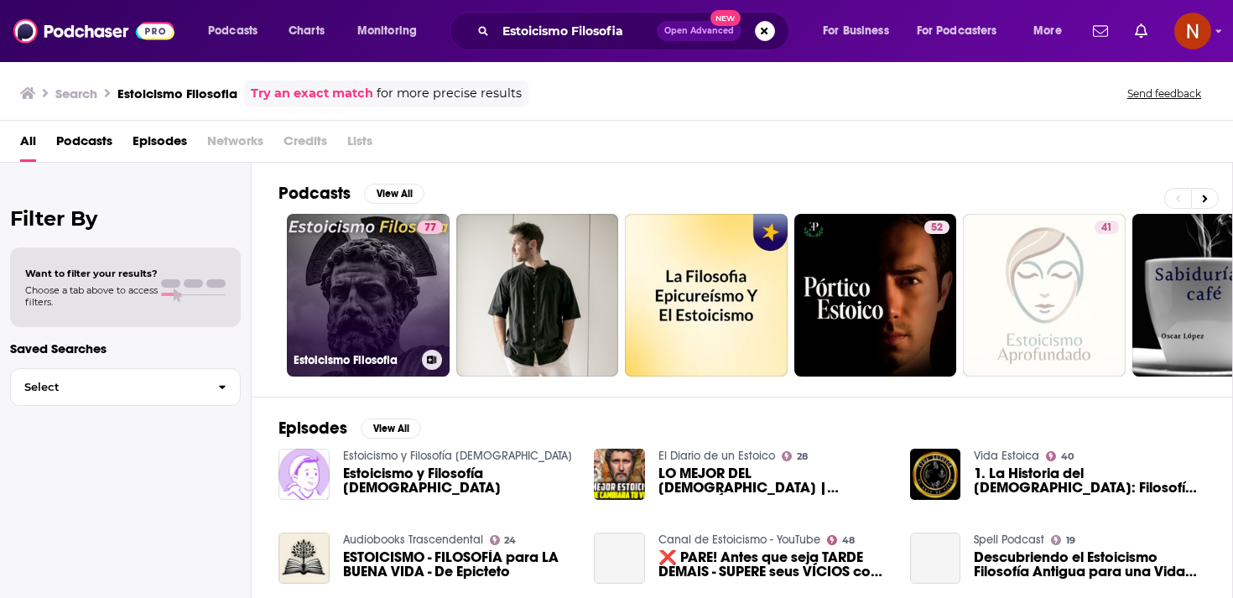
click at [420, 289] on div "77" at bounding box center [430, 285] width 25 height 129
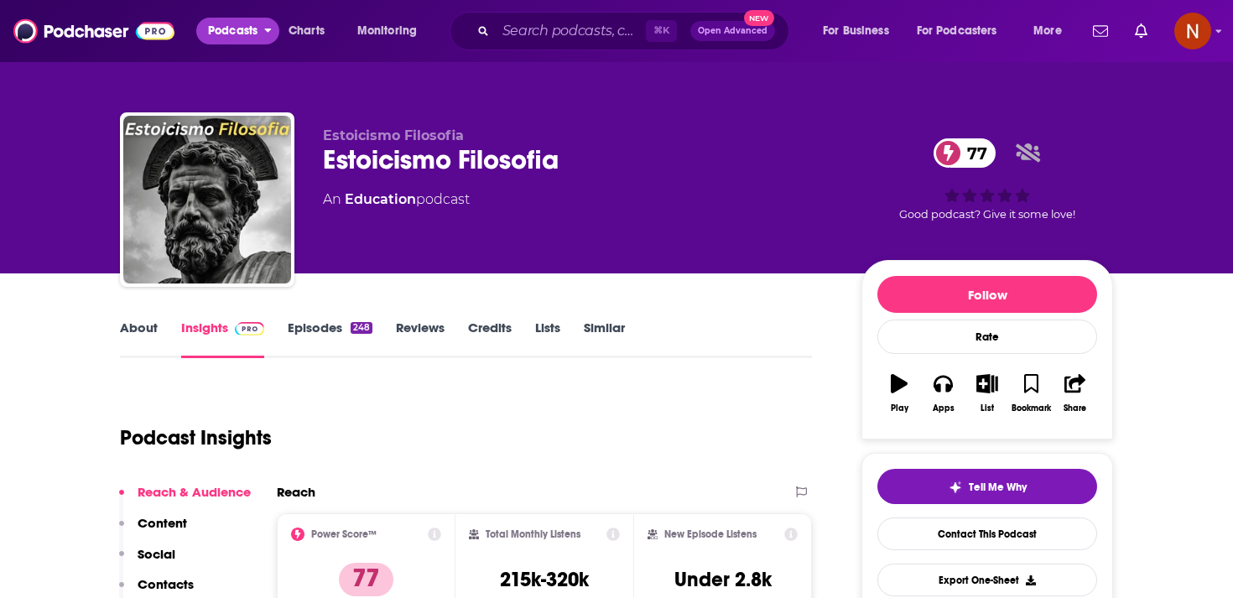
click at [240, 39] on span "Podcasts" at bounding box center [232, 30] width 49 height 23
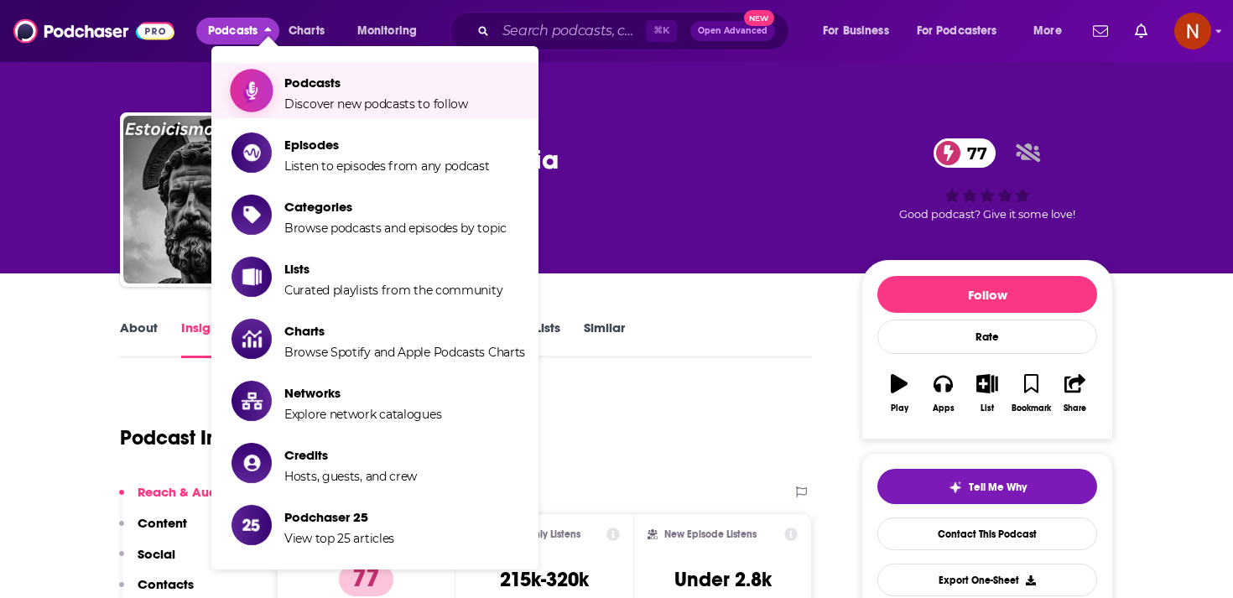
click at [257, 86] on icon "Show item sub-menu" at bounding box center [252, 91] width 21 height 22
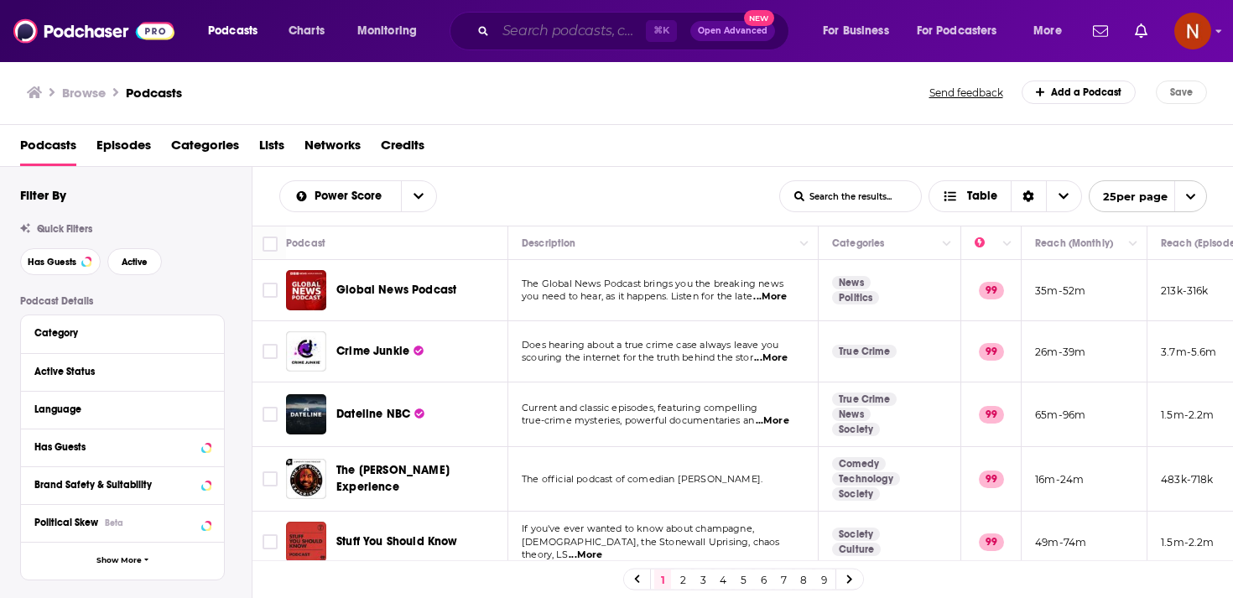
click at [512, 27] on input "Search podcasts, credits, & more..." at bounding box center [571, 31] width 150 height 27
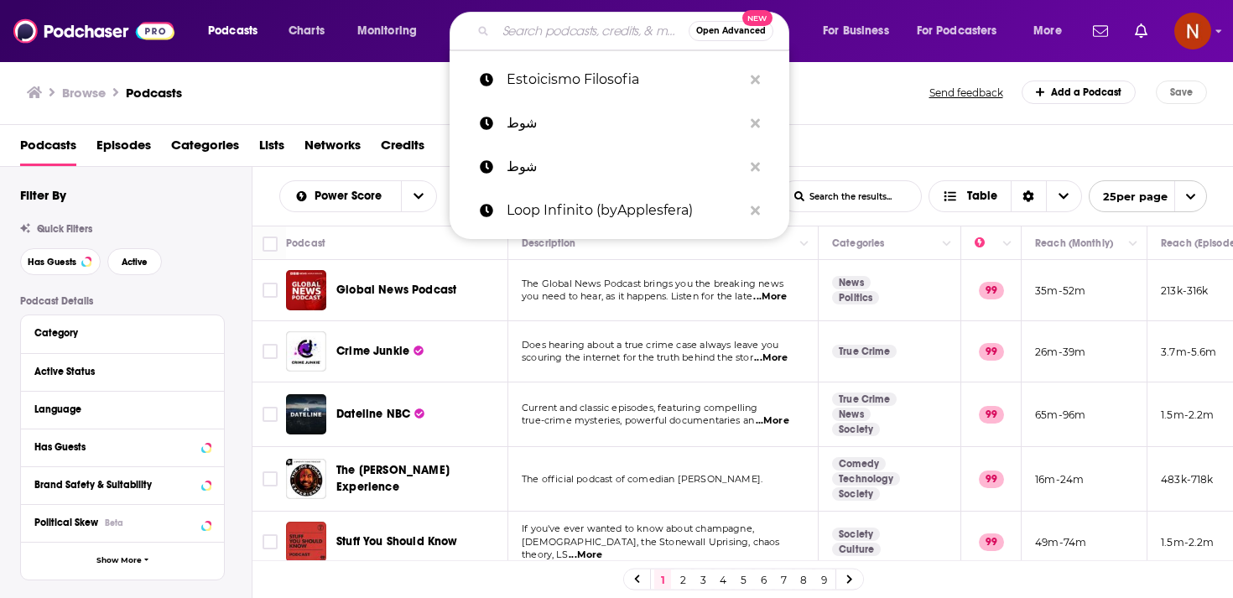
paste input "د ربى مشربش مع قناة رؤيا"
type input "د ربى مشربش مع قناة رؤيا"
click at [632, 79] on p "Estoicismo Filosofia" at bounding box center [625, 80] width 236 height 44
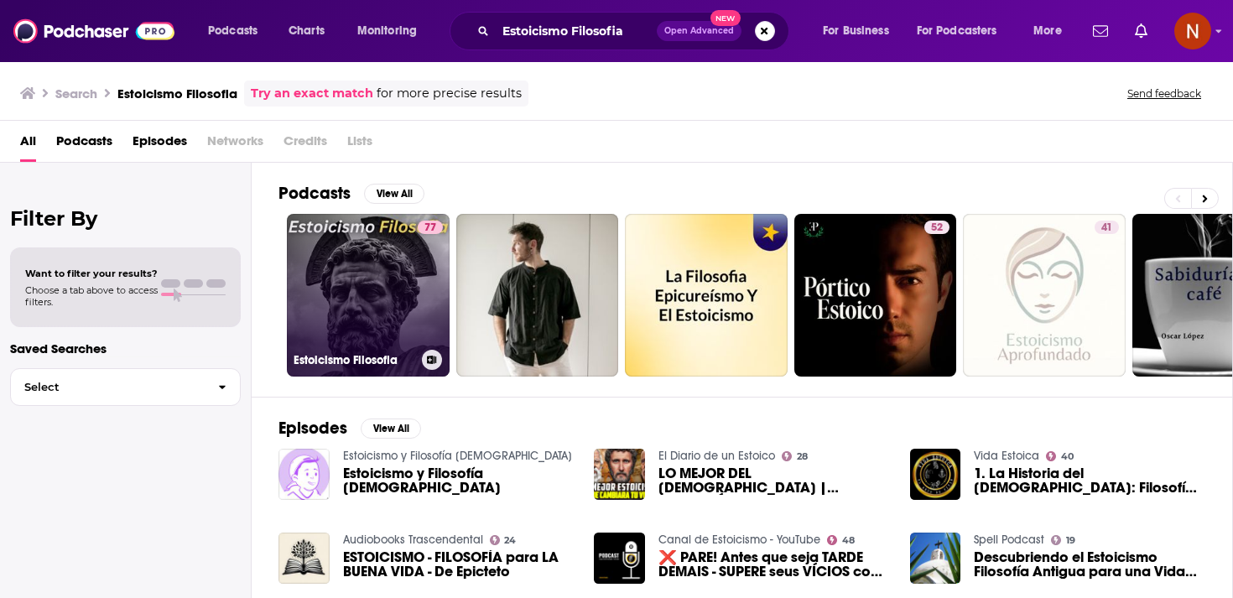
click at [392, 252] on link "77 Estoicismo Filosofia" at bounding box center [368, 295] width 163 height 163
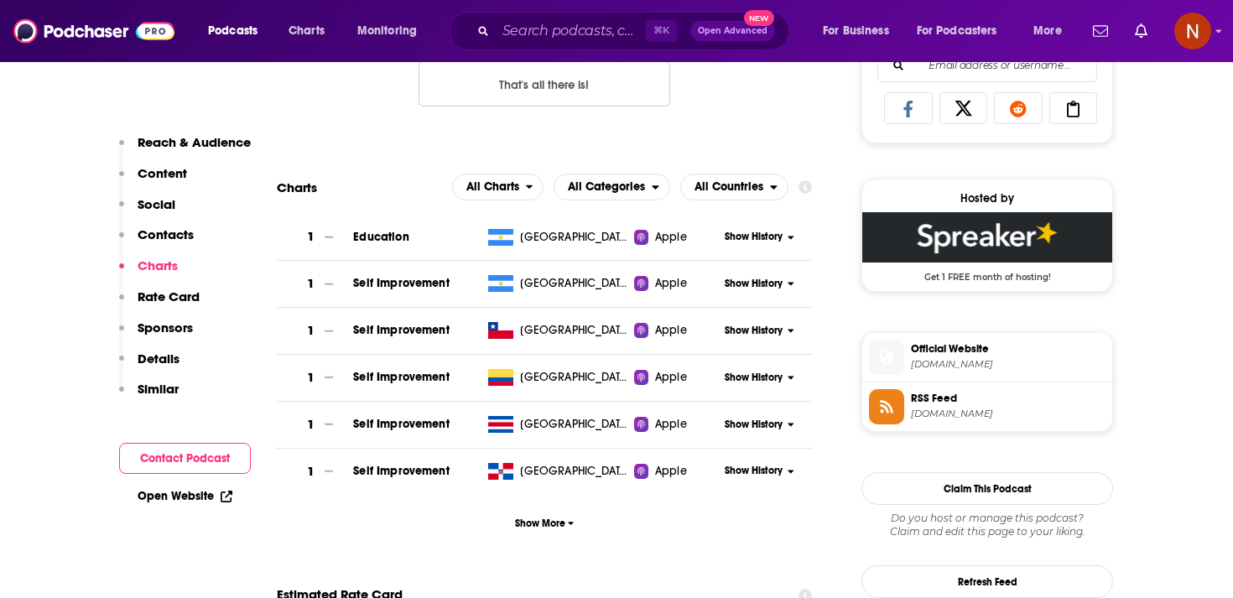
scroll to position [1112, 0]
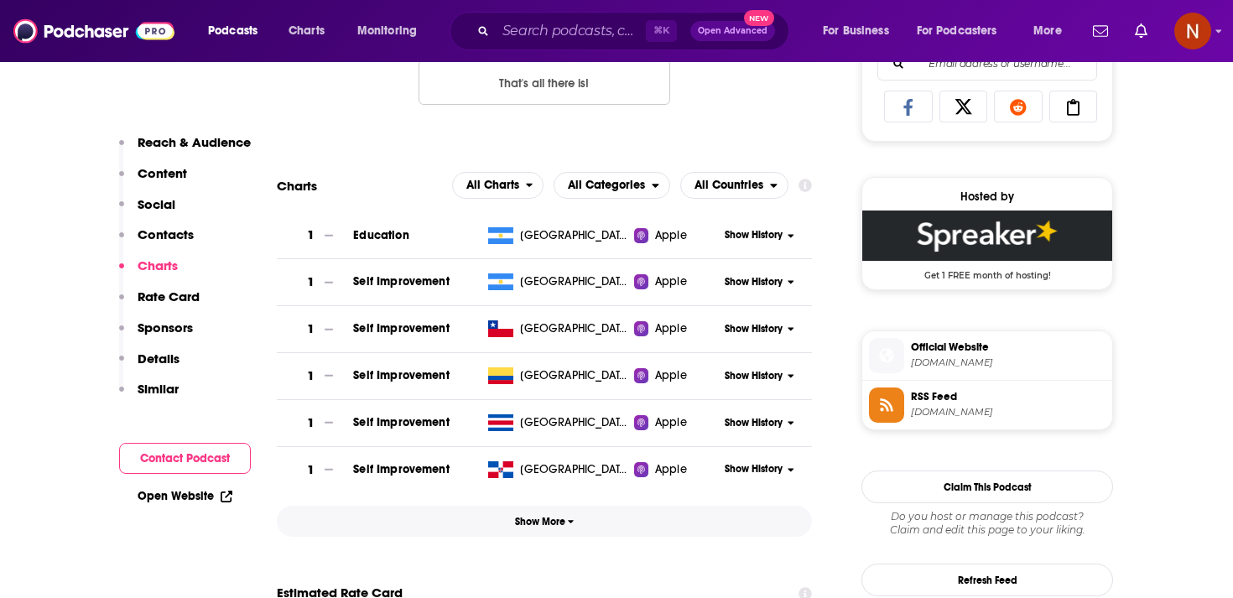
click at [582, 520] on button "Show More" at bounding box center [544, 521] width 535 height 31
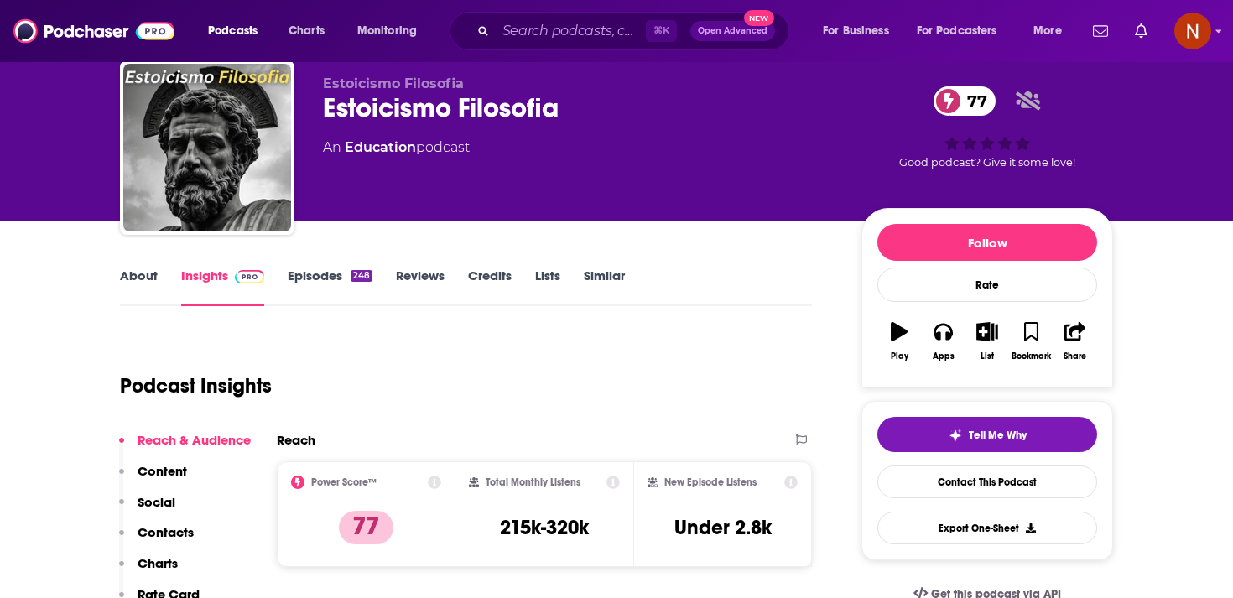
scroll to position [56, 0]
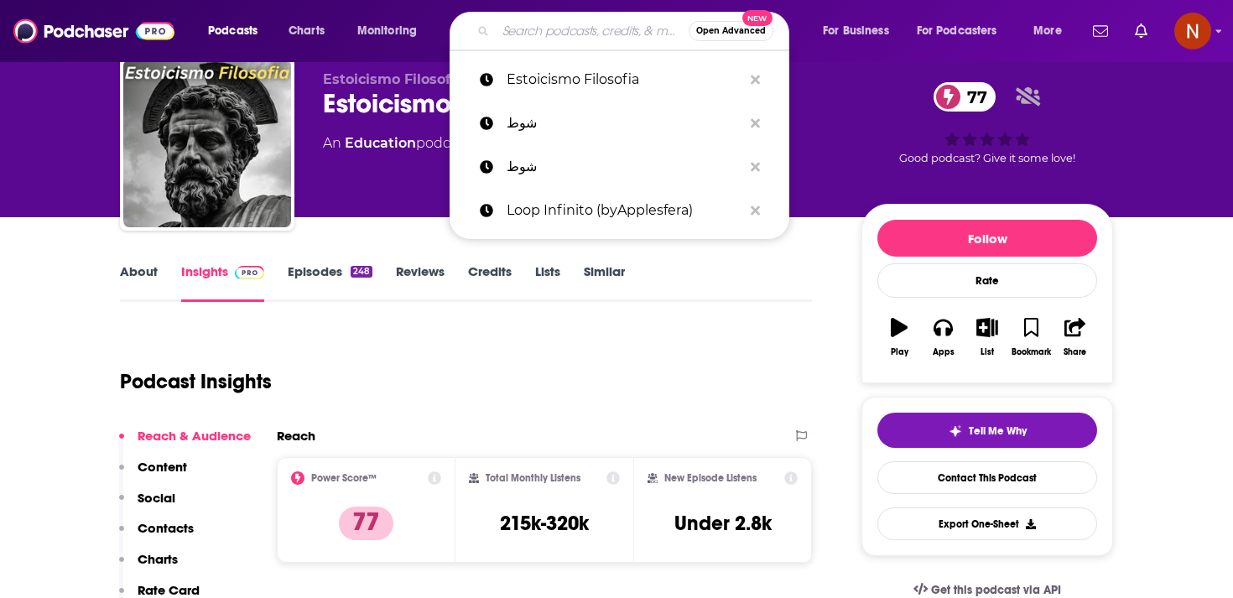
click at [580, 29] on input "Search podcasts, credits, & more..." at bounding box center [592, 31] width 193 height 27
paste input "Meditation Sounds"
type input "Meditation Sounds"
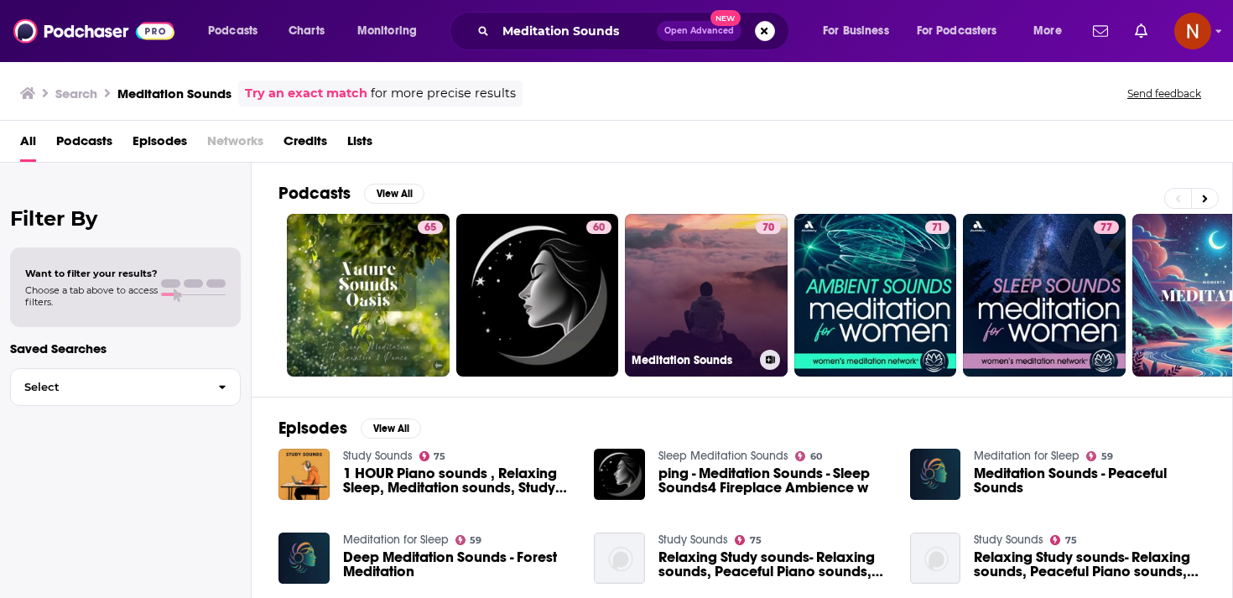
click at [636, 308] on link "70 Meditation Sounds" at bounding box center [706, 295] width 163 height 163
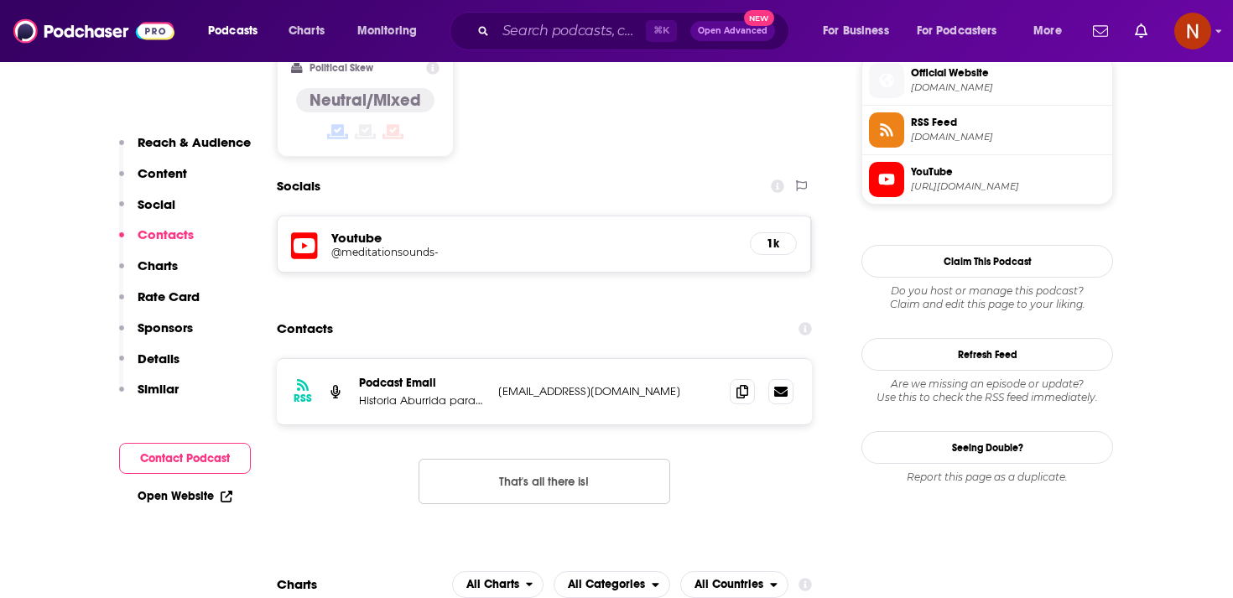
scroll to position [1371, 0]
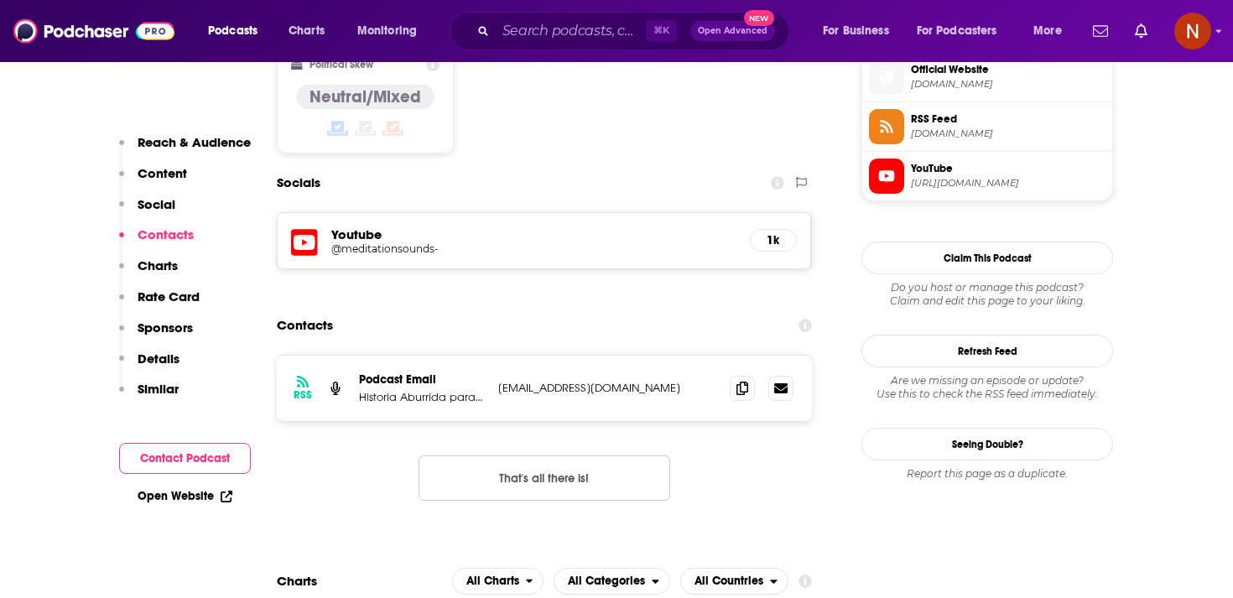
click at [412, 390] on p "Historia Aburrida para Dormir" at bounding box center [422, 397] width 126 height 14
copy p "Historia Aburrida para Dormir"
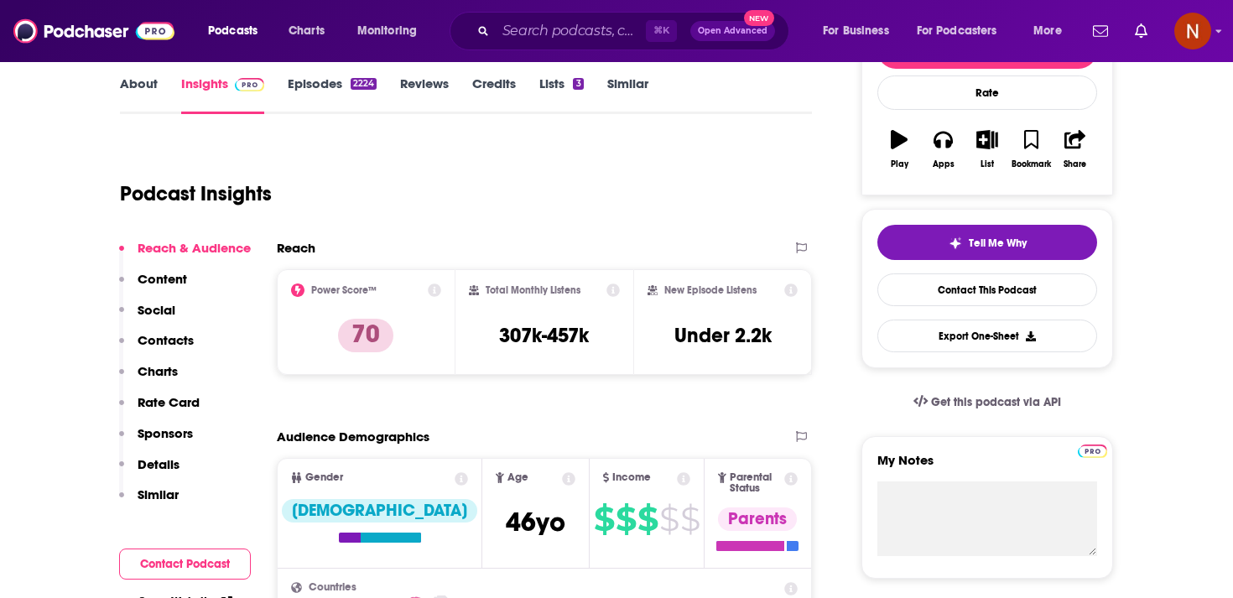
scroll to position [0, 0]
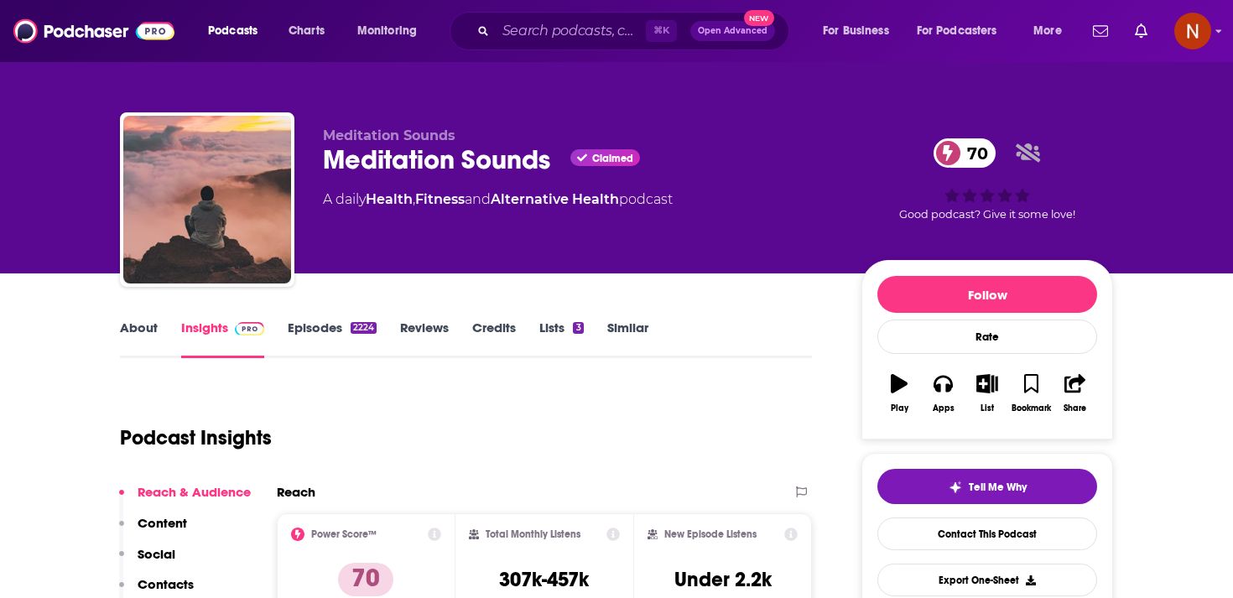
click at [413, 132] on span "Meditation Sounds" at bounding box center [389, 135] width 133 height 16
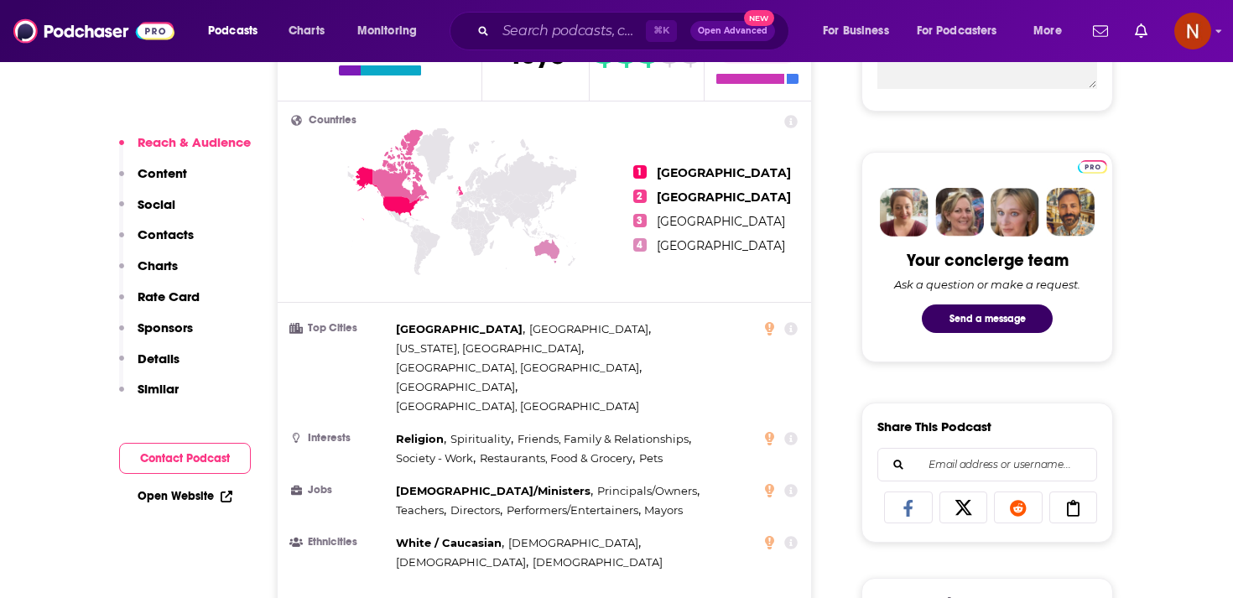
scroll to position [966, 0]
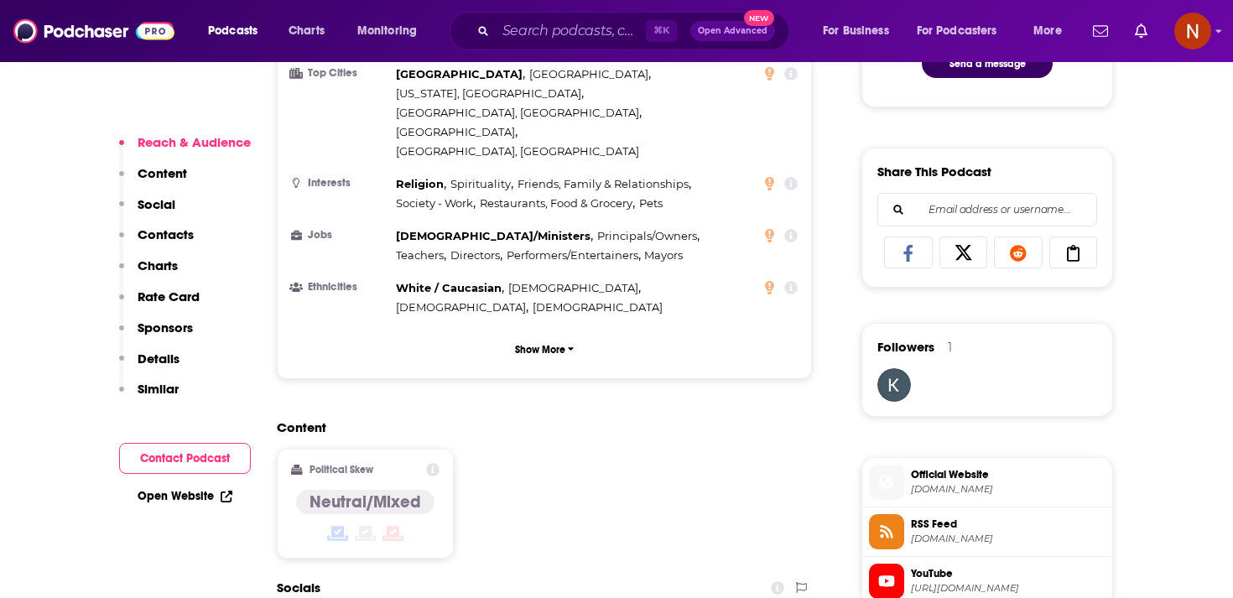
click at [984, 545] on span "feeds.megaphone.fm" at bounding box center [1008, 539] width 195 height 13
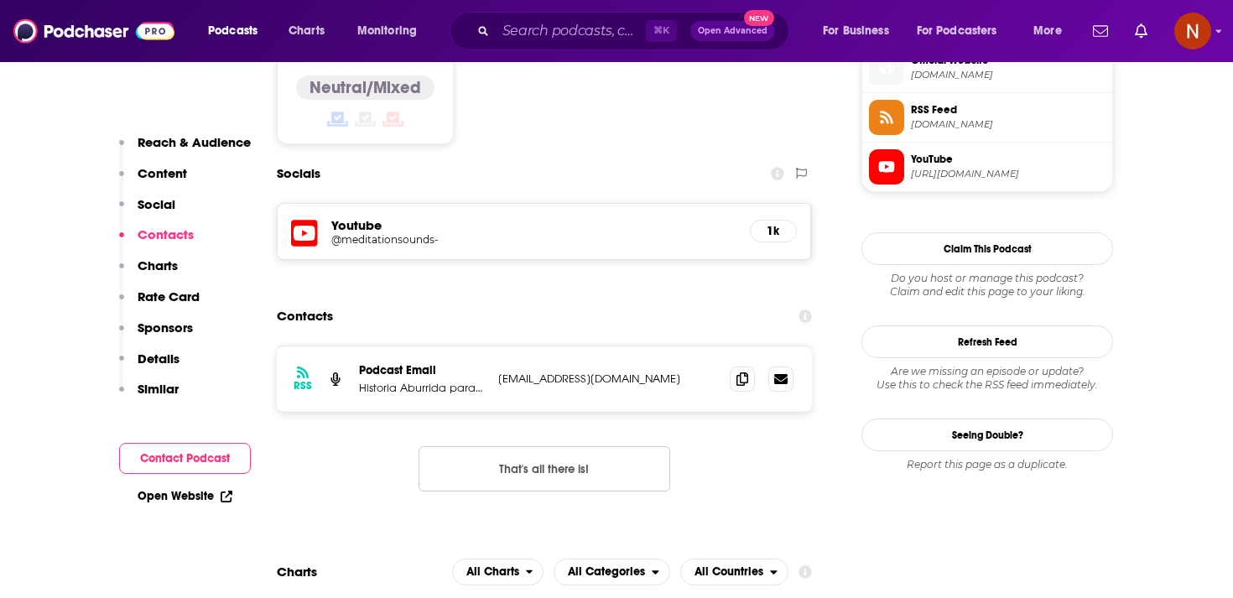
scroll to position [1381, 0]
click at [558, 371] on p "gyelgberc@gmail.com" at bounding box center [607, 378] width 218 height 14
copy div "gyelgberc@gmail.com gyelgberc@gmail.com"
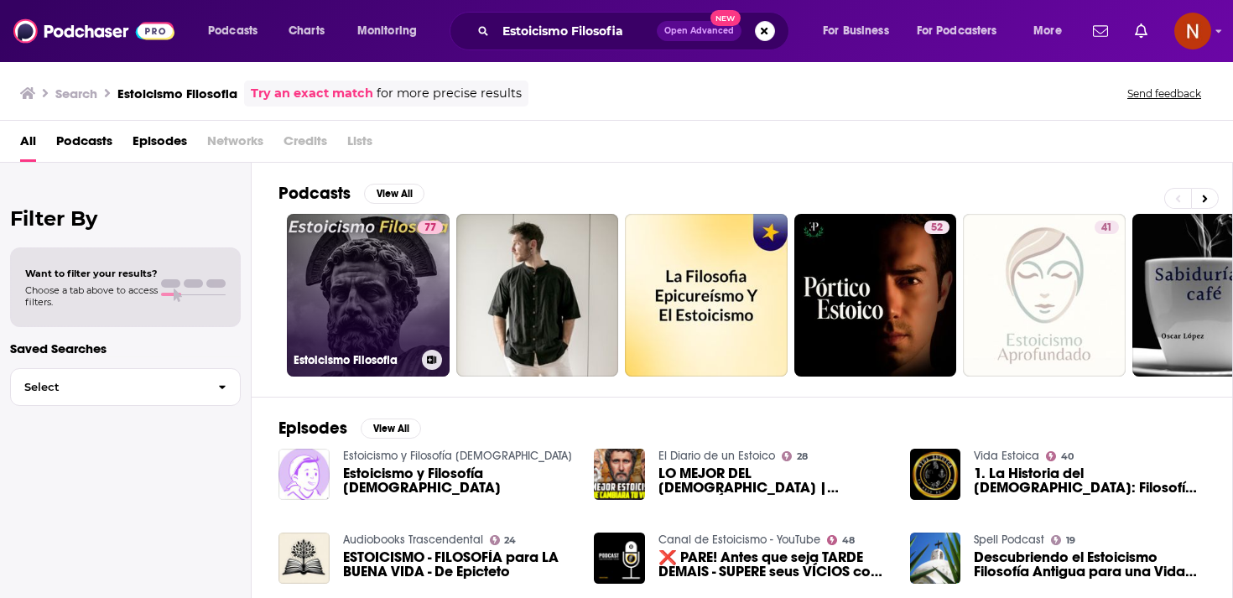
click at [370, 268] on link "77 Estoicismo Filosofia" at bounding box center [368, 295] width 163 height 163
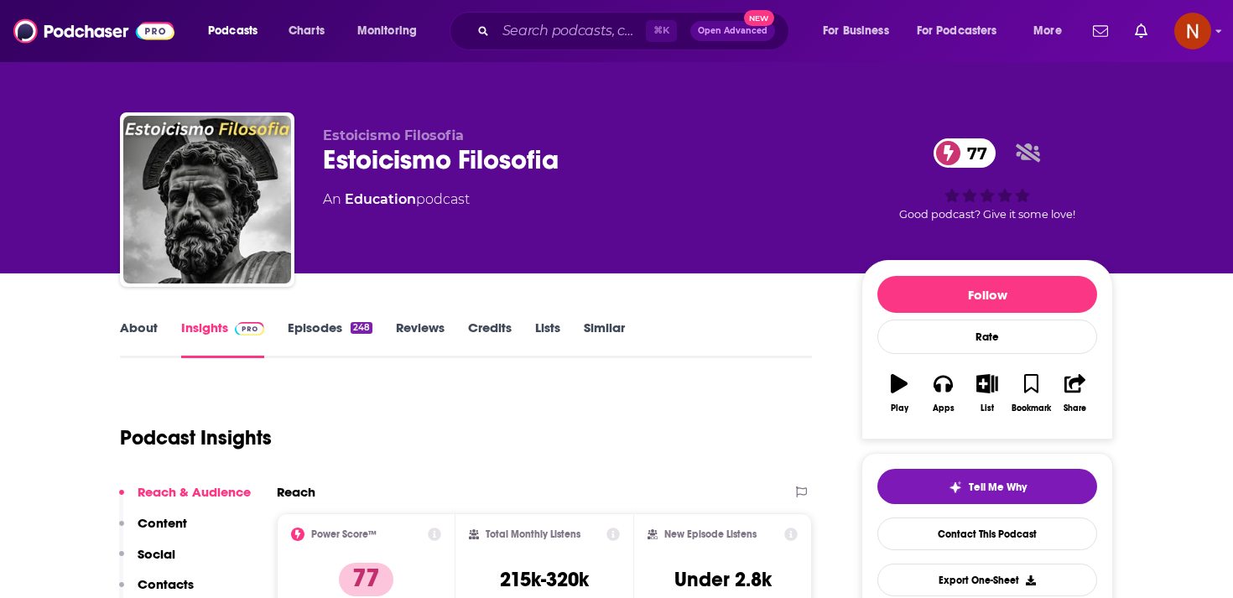
click at [419, 133] on span "Estoicismo Filosofia" at bounding box center [393, 135] width 141 height 16
copy p "Estoicismo Filosofia"
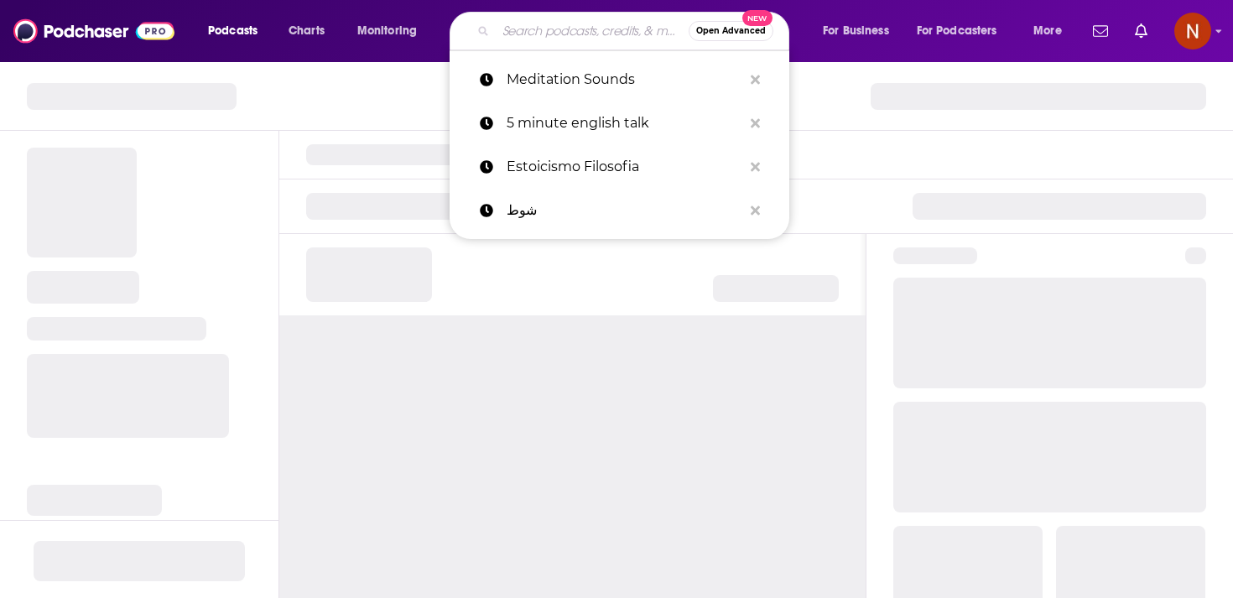
click at [568, 38] on input "Search podcasts, credits, & more..." at bounding box center [592, 31] width 193 height 27
paste input "دنيا يا دنيا"
type input "دنيا يا دنيا"
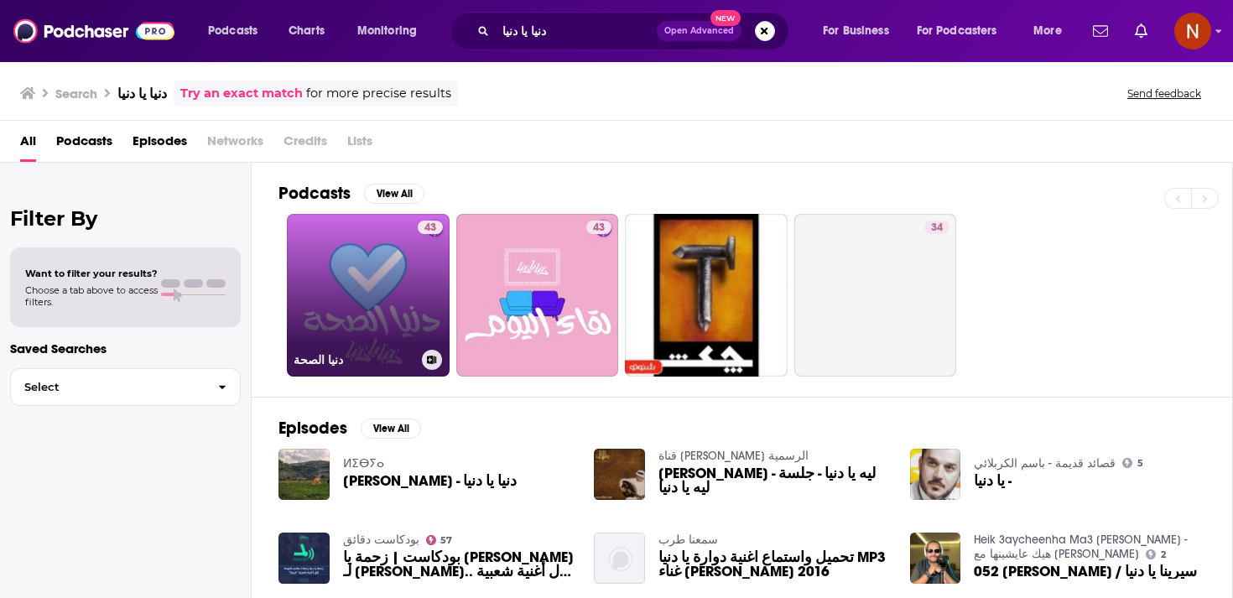
click at [378, 297] on link "43 دنيا الصحة" at bounding box center [368, 295] width 163 height 163
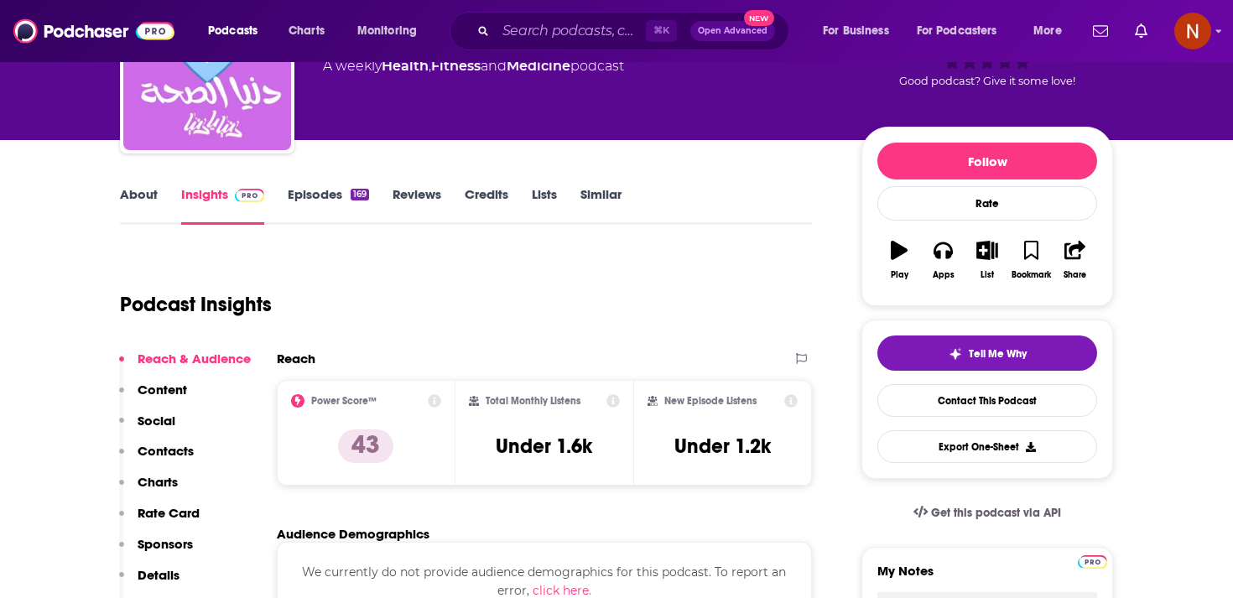
scroll to position [109, 0]
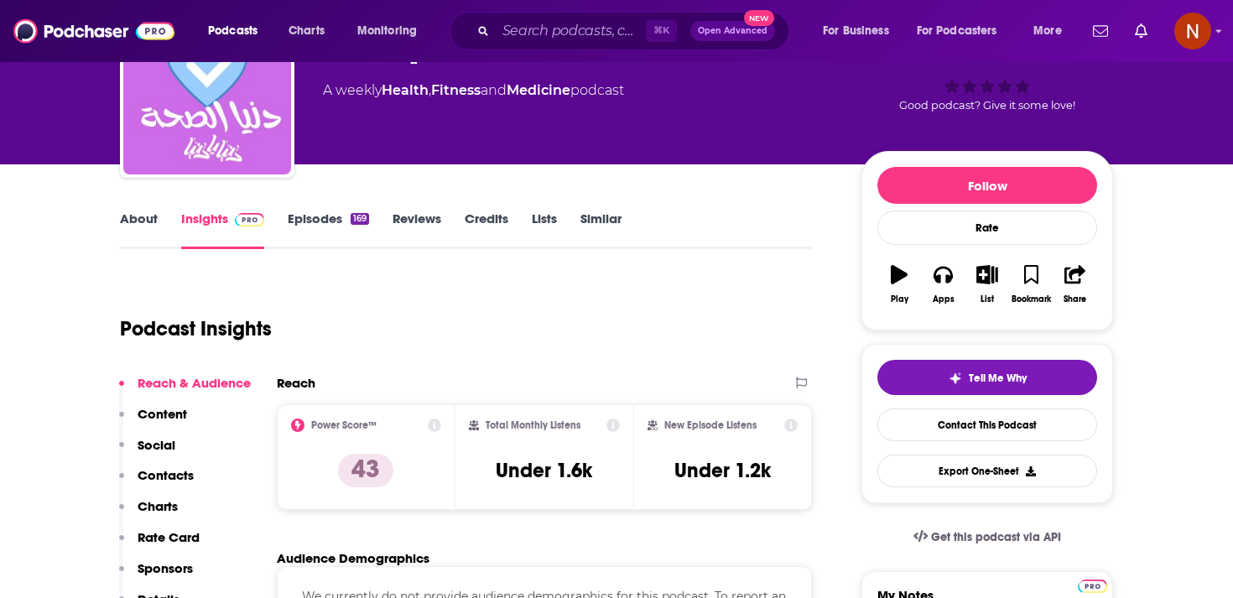
click at [301, 224] on link "Episodes 169" at bounding box center [328, 229] width 81 height 39
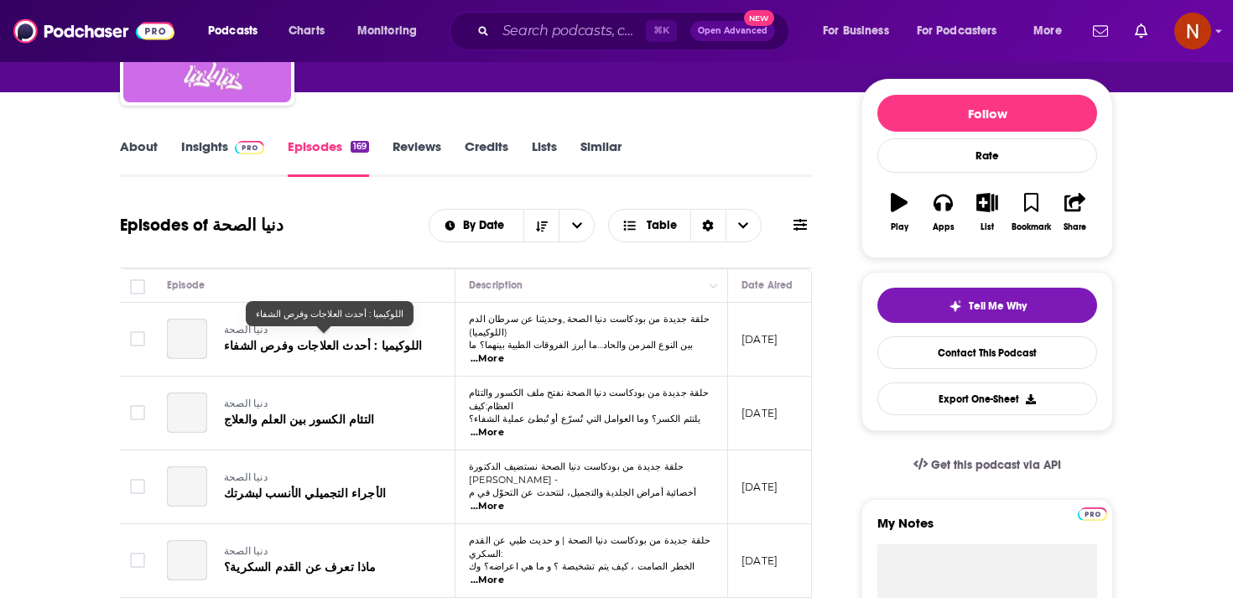
scroll to position [184, 0]
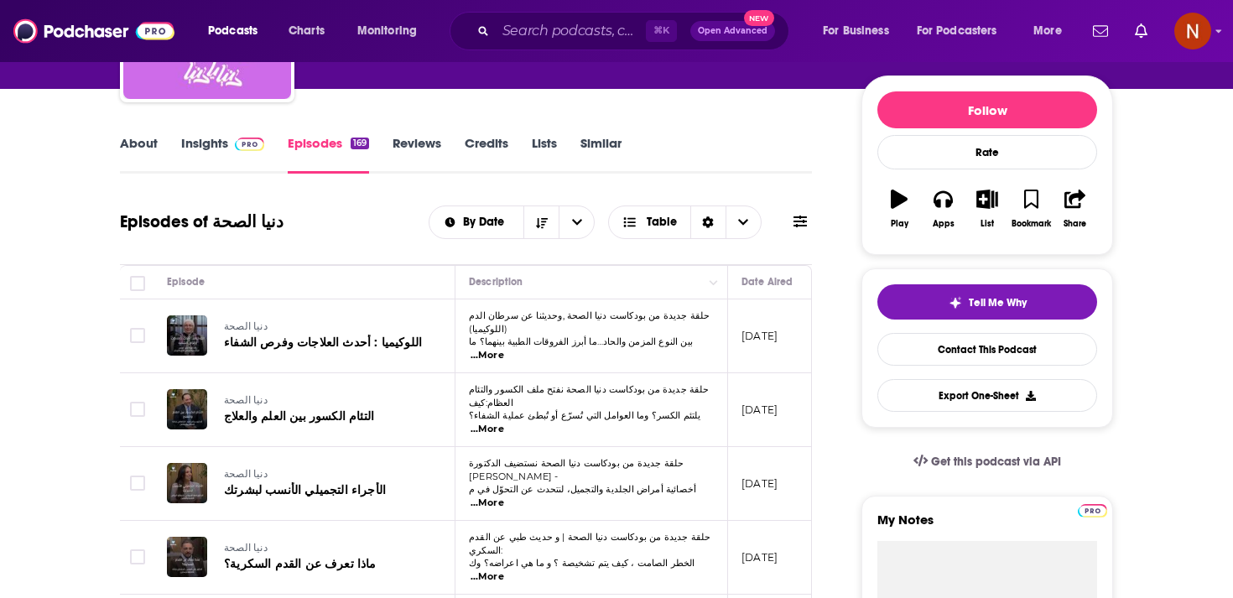
click at [504, 349] on span "...More" at bounding box center [487, 355] width 34 height 13
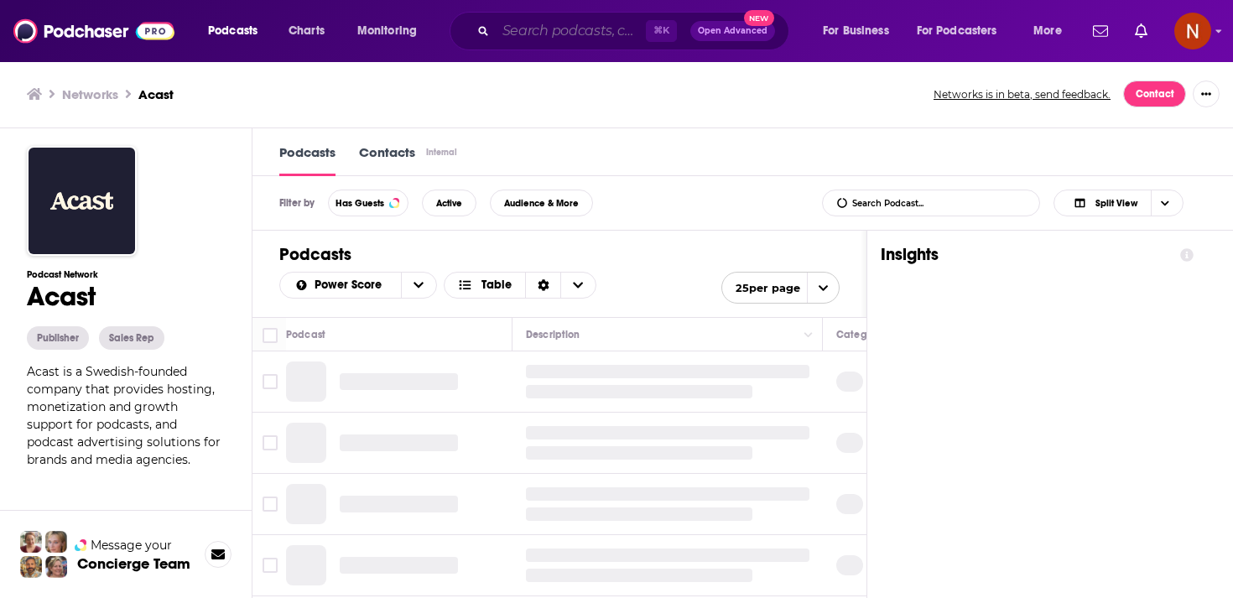
click at [600, 23] on input "Search podcasts, credits, & more..." at bounding box center [571, 31] width 150 height 27
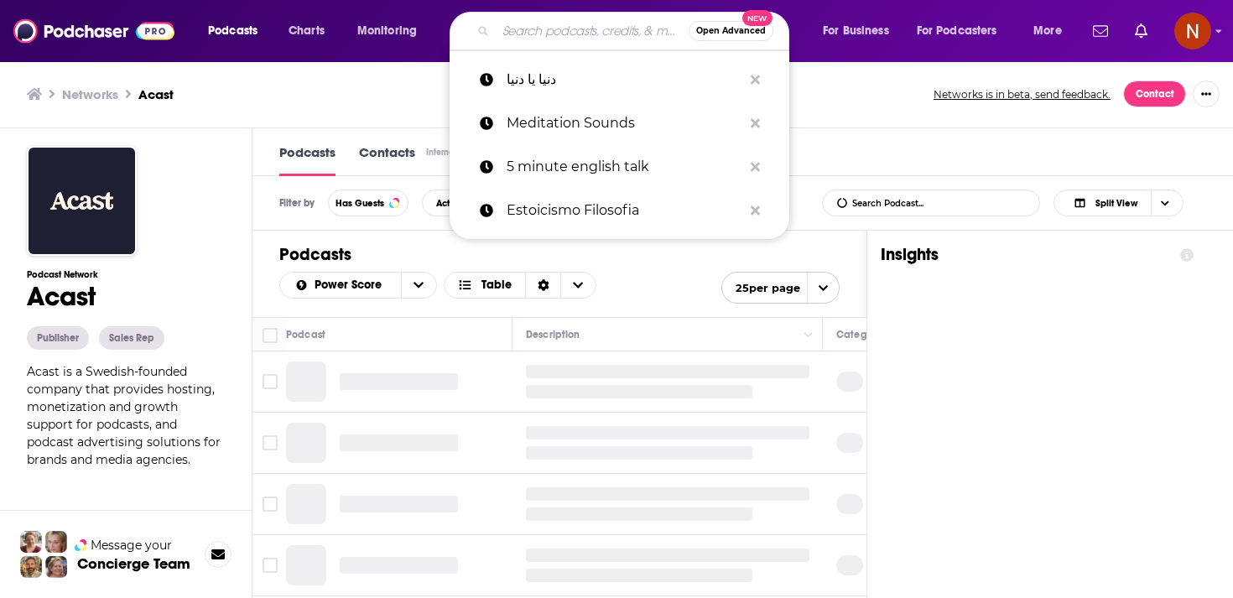
paste input "Kora Cafe - كورة كافيه"
type input "Kora Cafe - كورة كافيه"
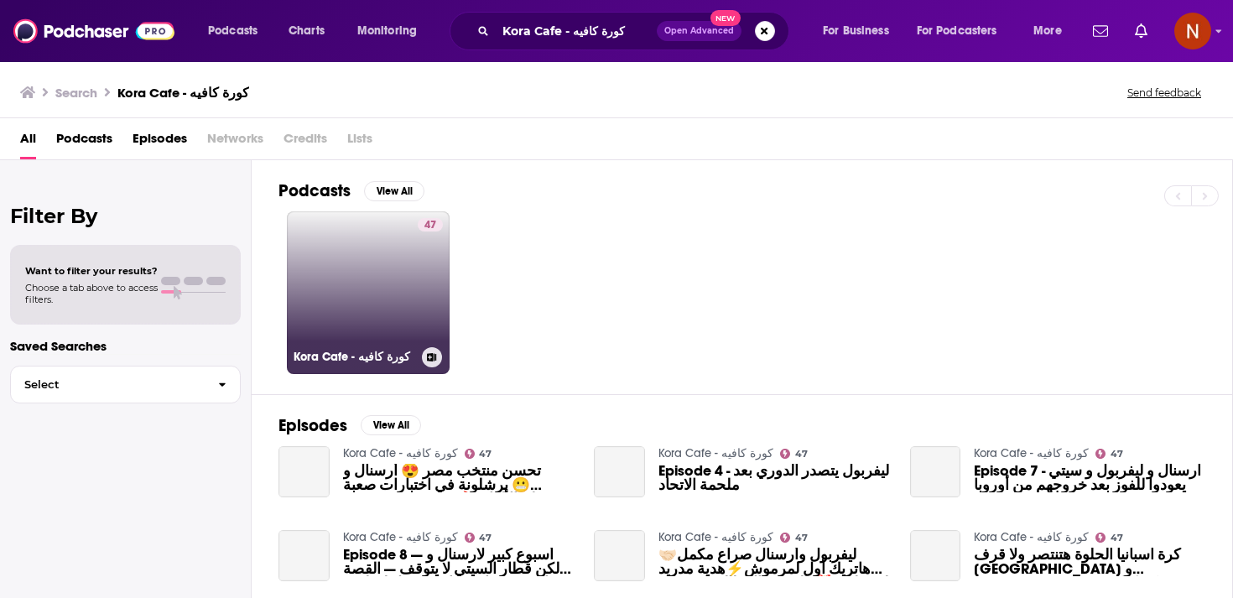
click at [392, 272] on link "47 Kora Cafe - كورة كافيه" at bounding box center [368, 292] width 163 height 163
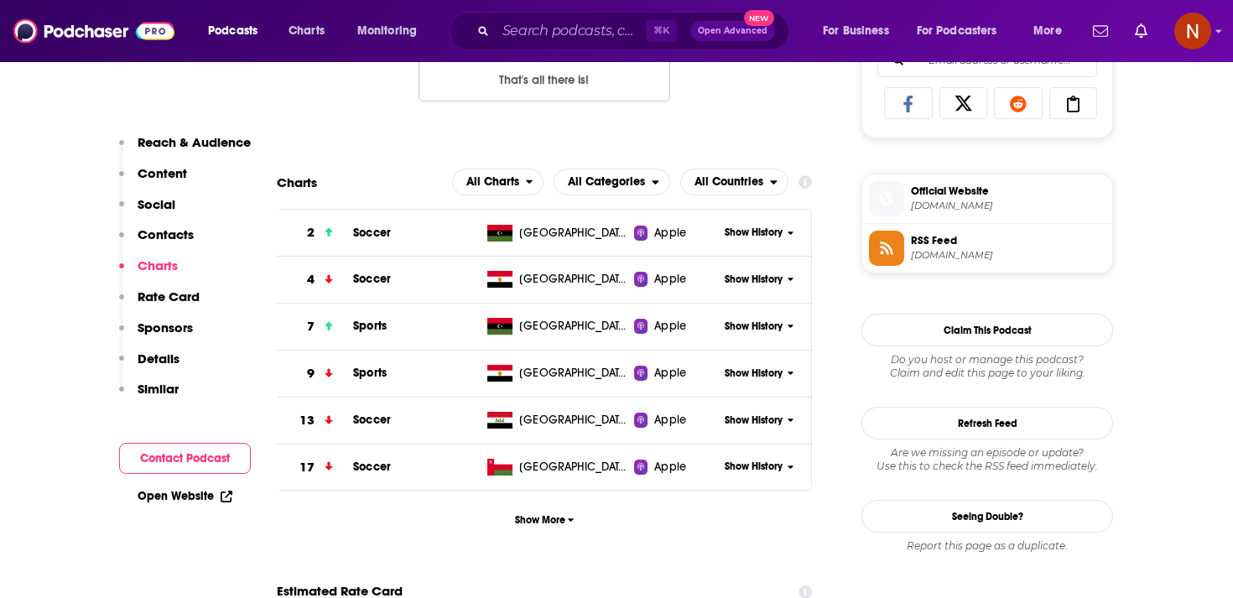
scroll to position [1123, 0]
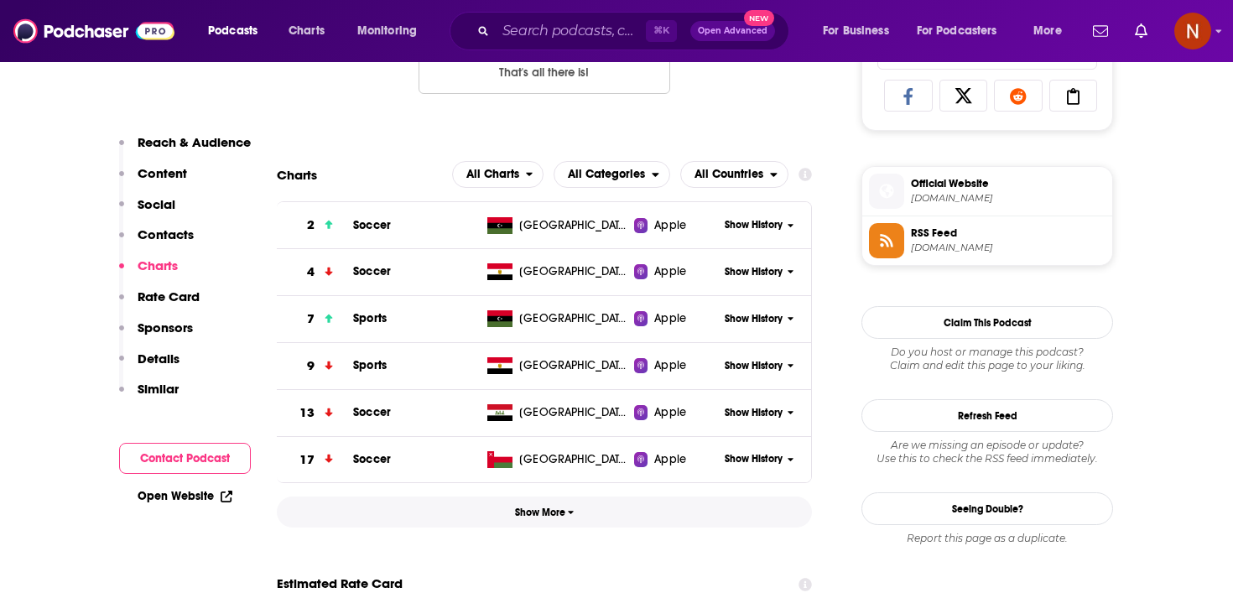
click at [511, 513] on button "Show More" at bounding box center [544, 511] width 535 height 31
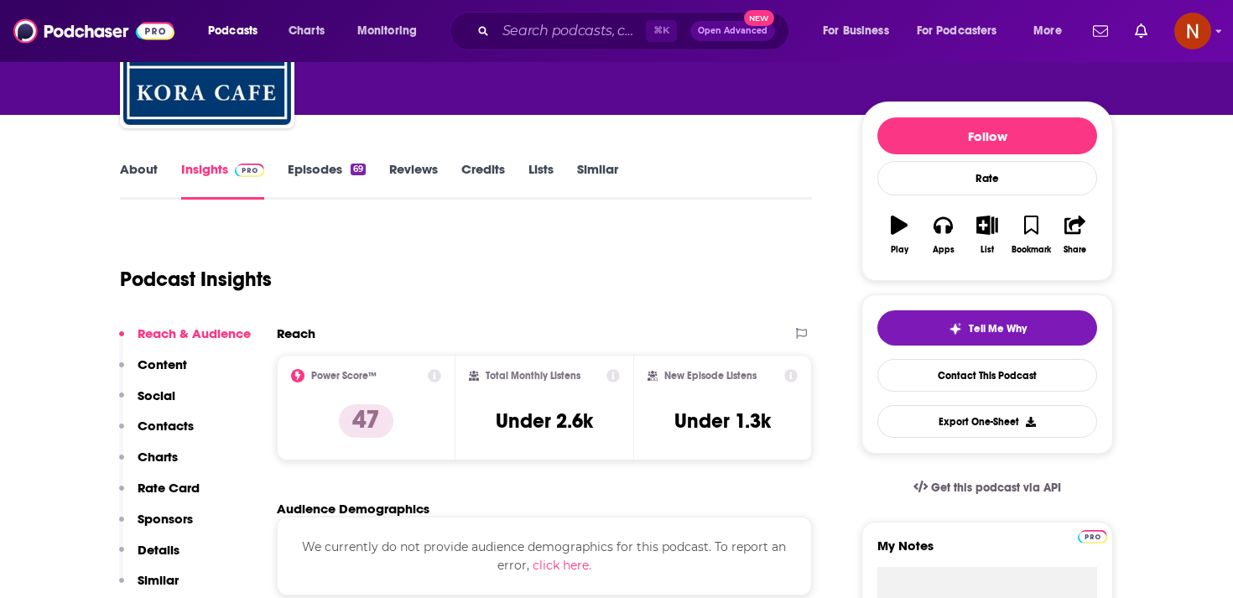
scroll to position [0, 0]
